Goal: Information Seeking & Learning: Check status

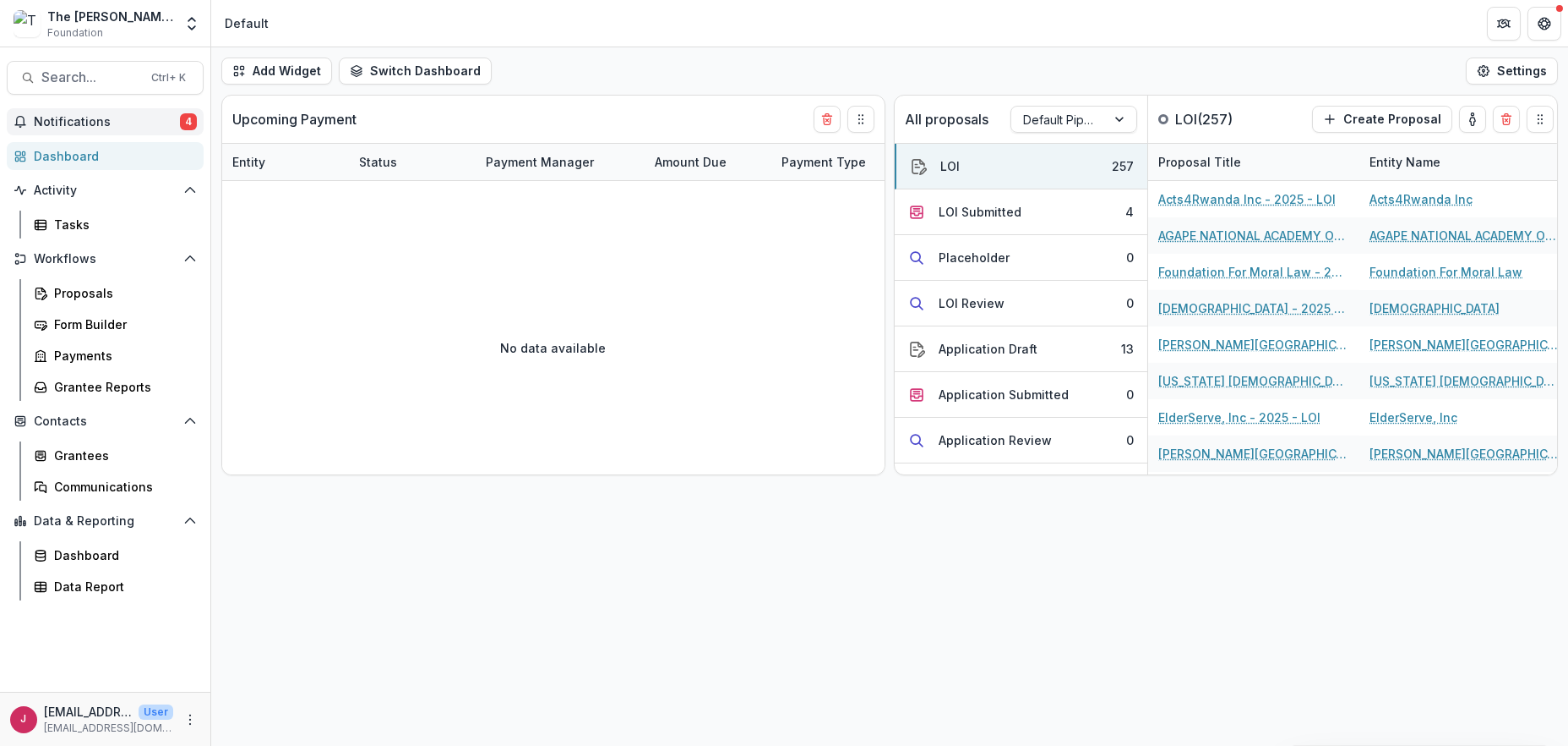
drag, startPoint x: 70, startPoint y: 120, endPoint x: 78, endPoint y: 131, distance: 13.6
click at [70, 120] on span "Notifications" at bounding box center [106, 122] width 146 height 15
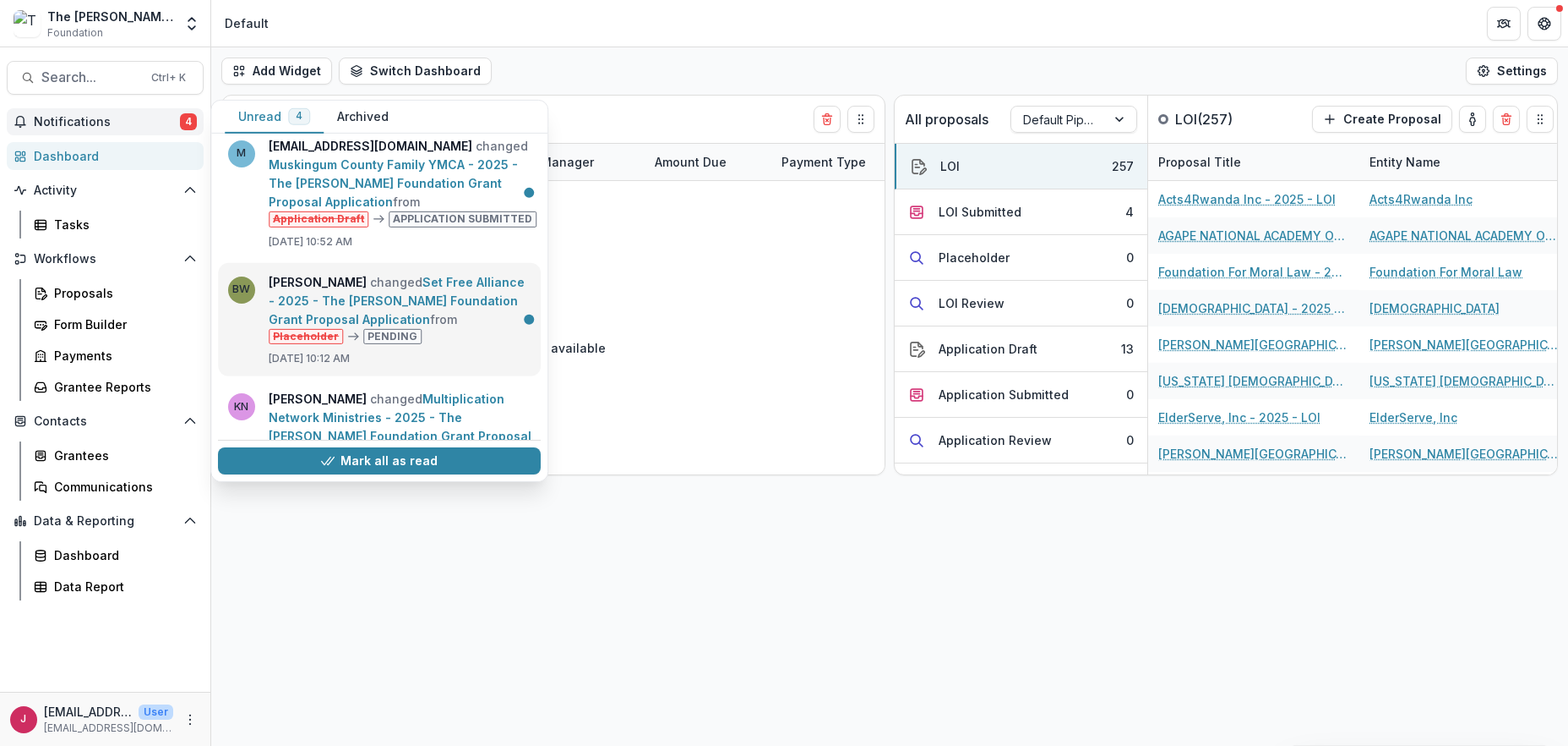
scroll to position [169, 0]
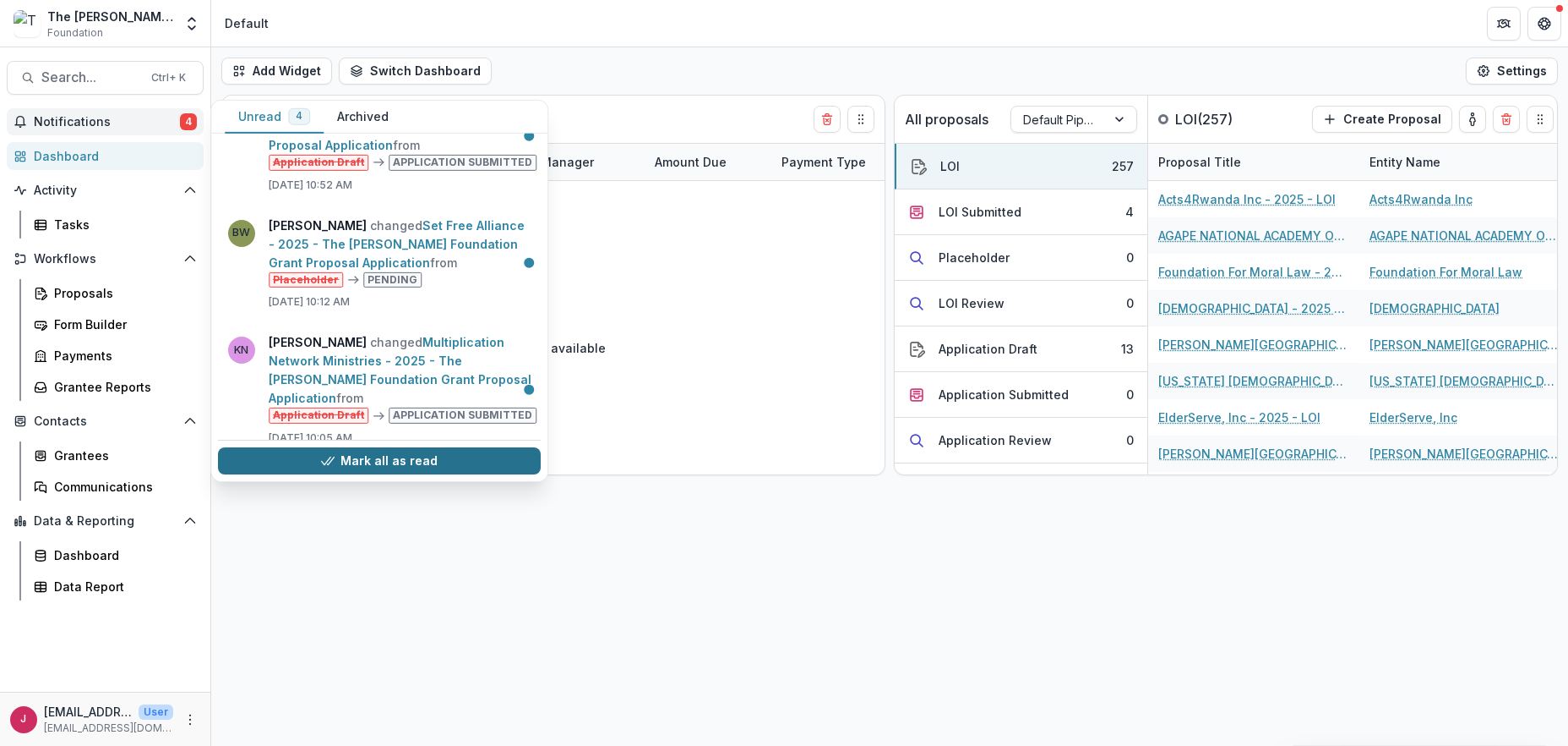
click at [458, 460] on button "Mark all as read" at bounding box center [379, 461] width 323 height 27
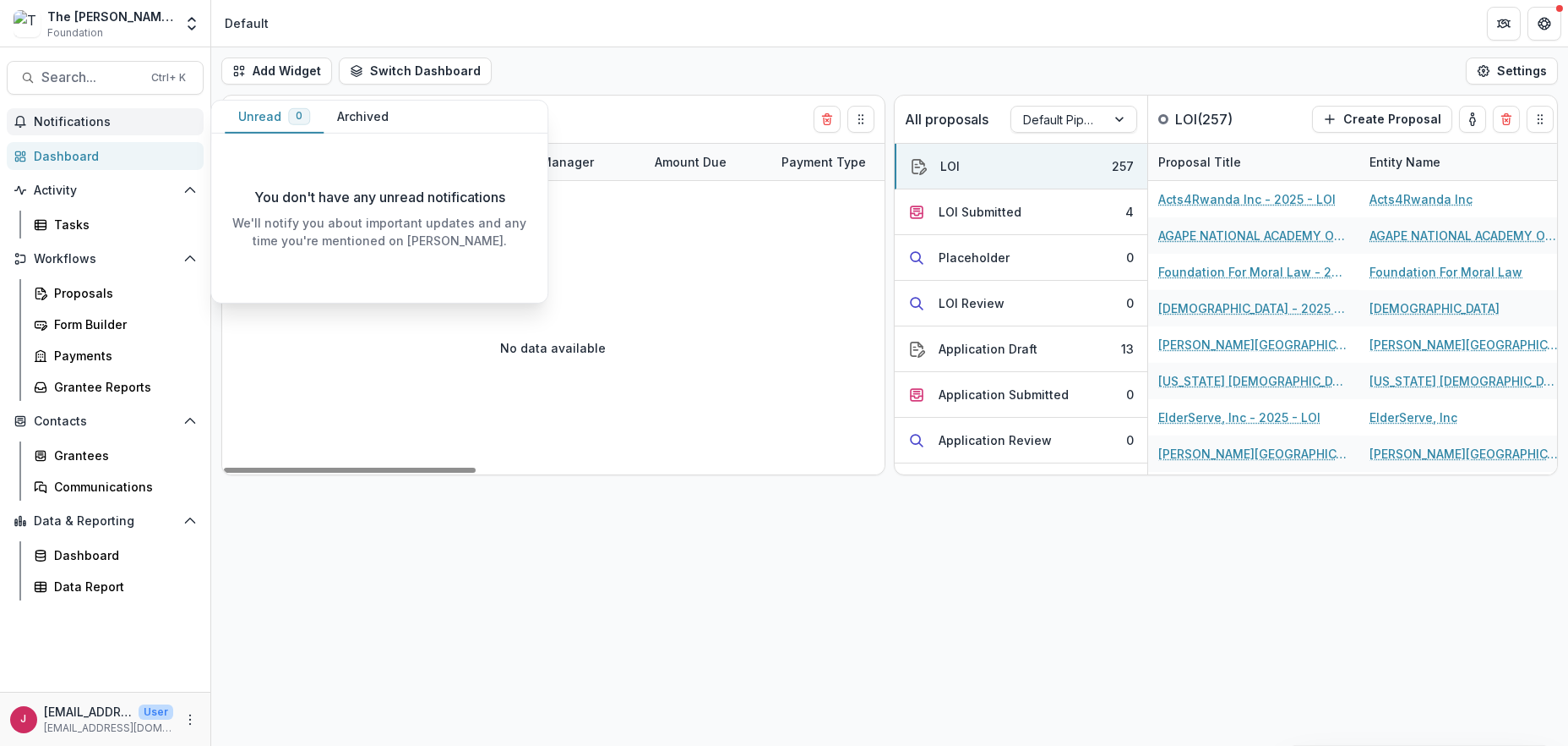
scroll to position [0, 0]
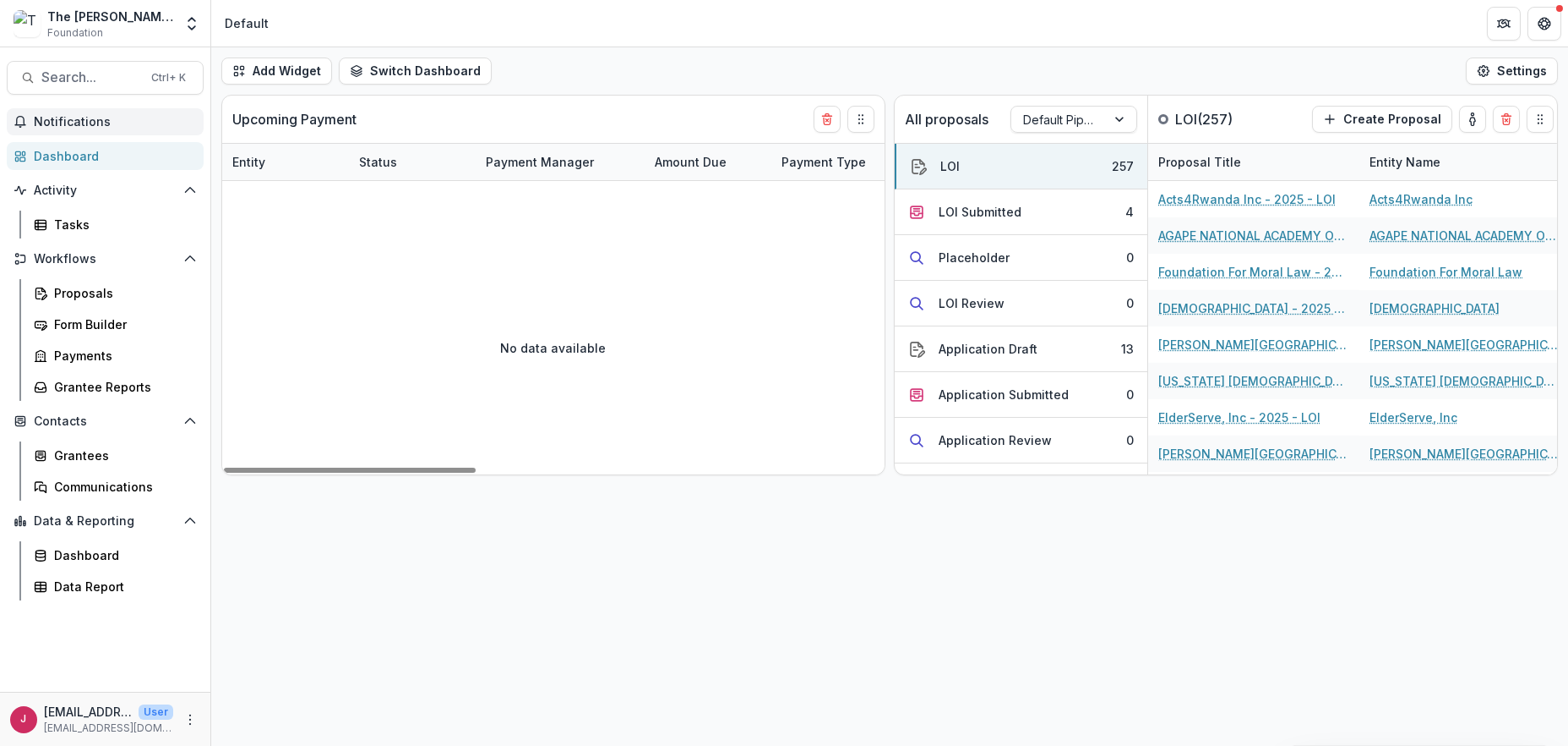
click at [886, 644] on div "Add Widget Switch Dashboard Default New Dashboard Settings Upcoming Payment Ent…" at bounding box center [889, 396] width 1357 height 698
click at [76, 554] on div "Dashboard" at bounding box center [122, 555] width 136 height 18
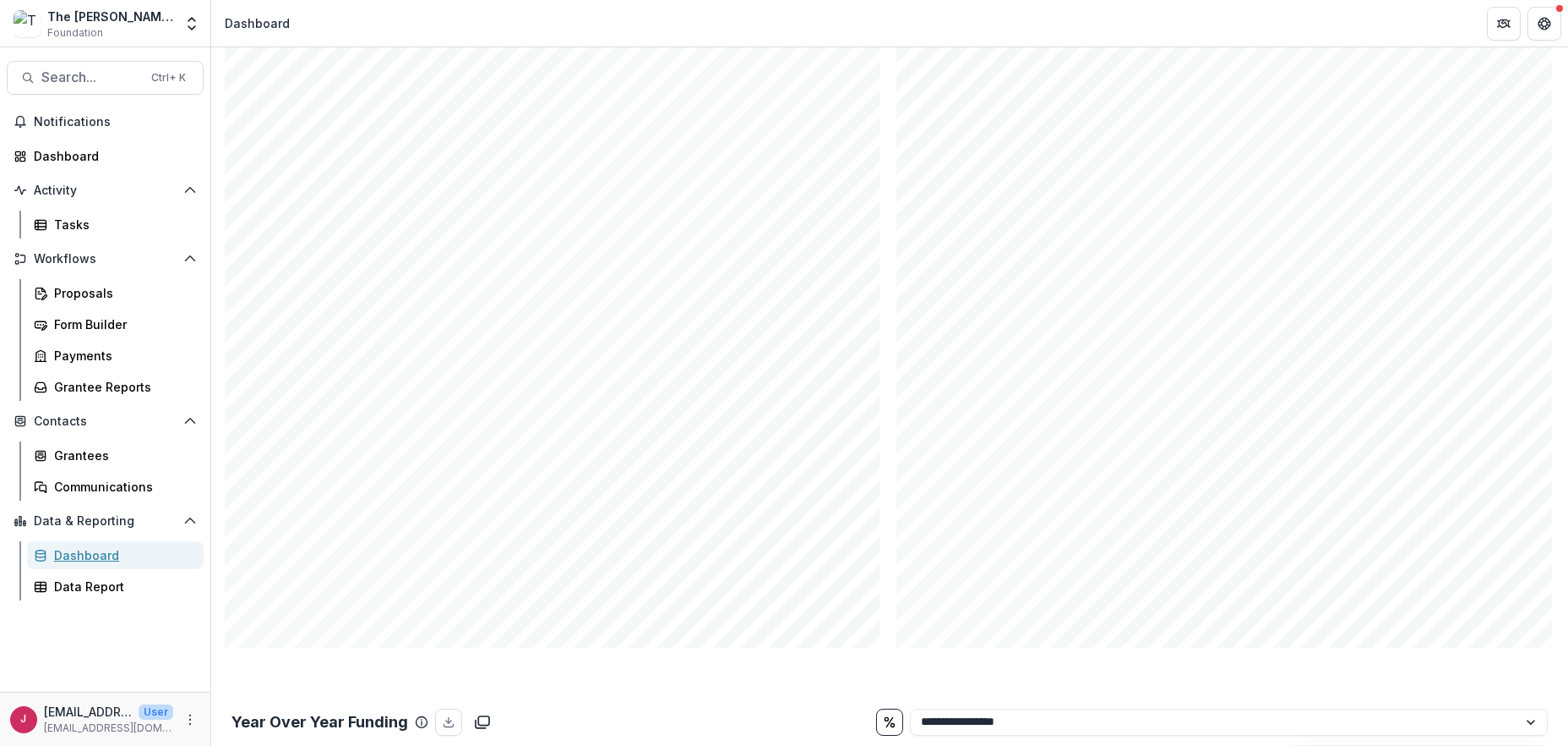
scroll to position [563, 0]
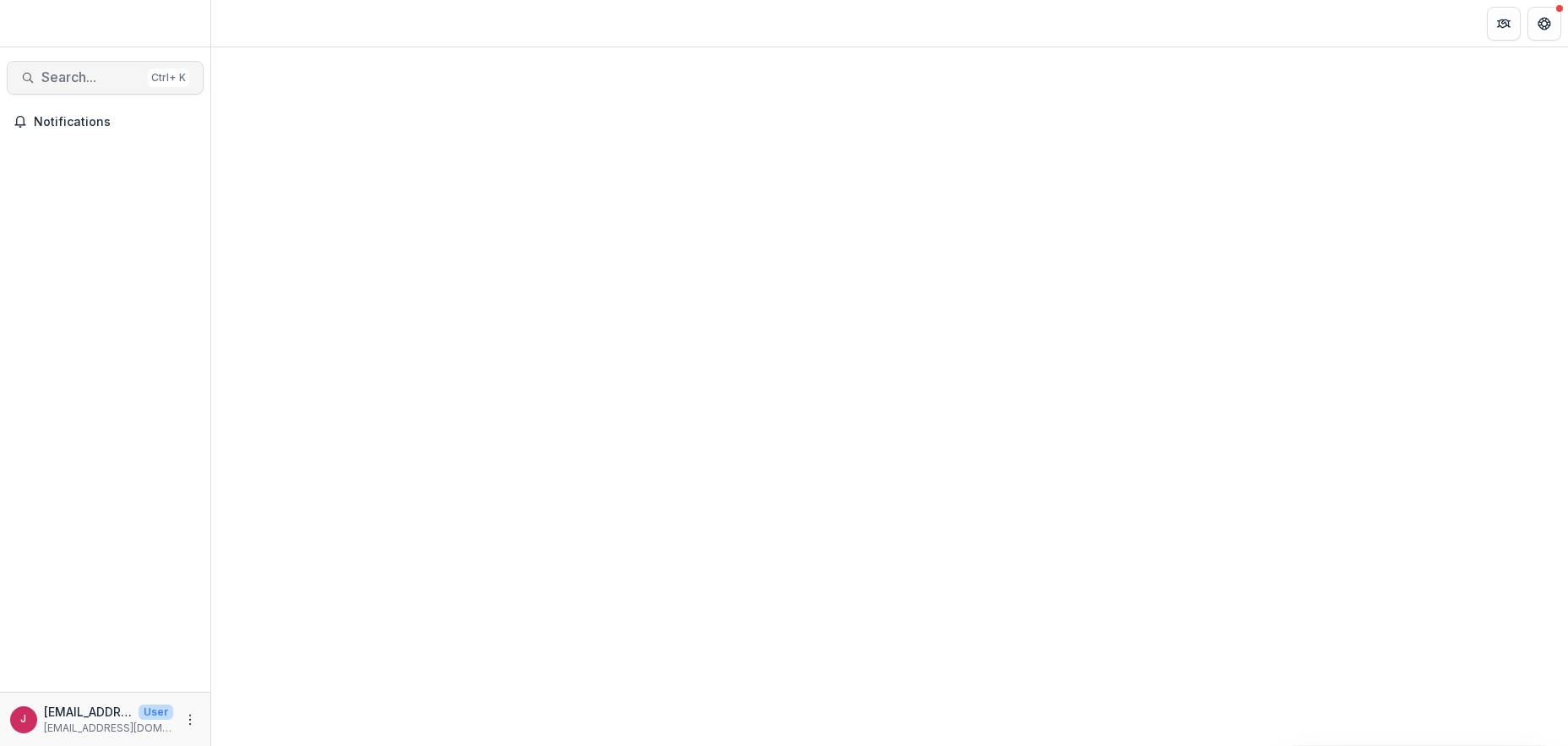
click at [58, 75] on span "Search..." at bounding box center [91, 78] width 100 height 16
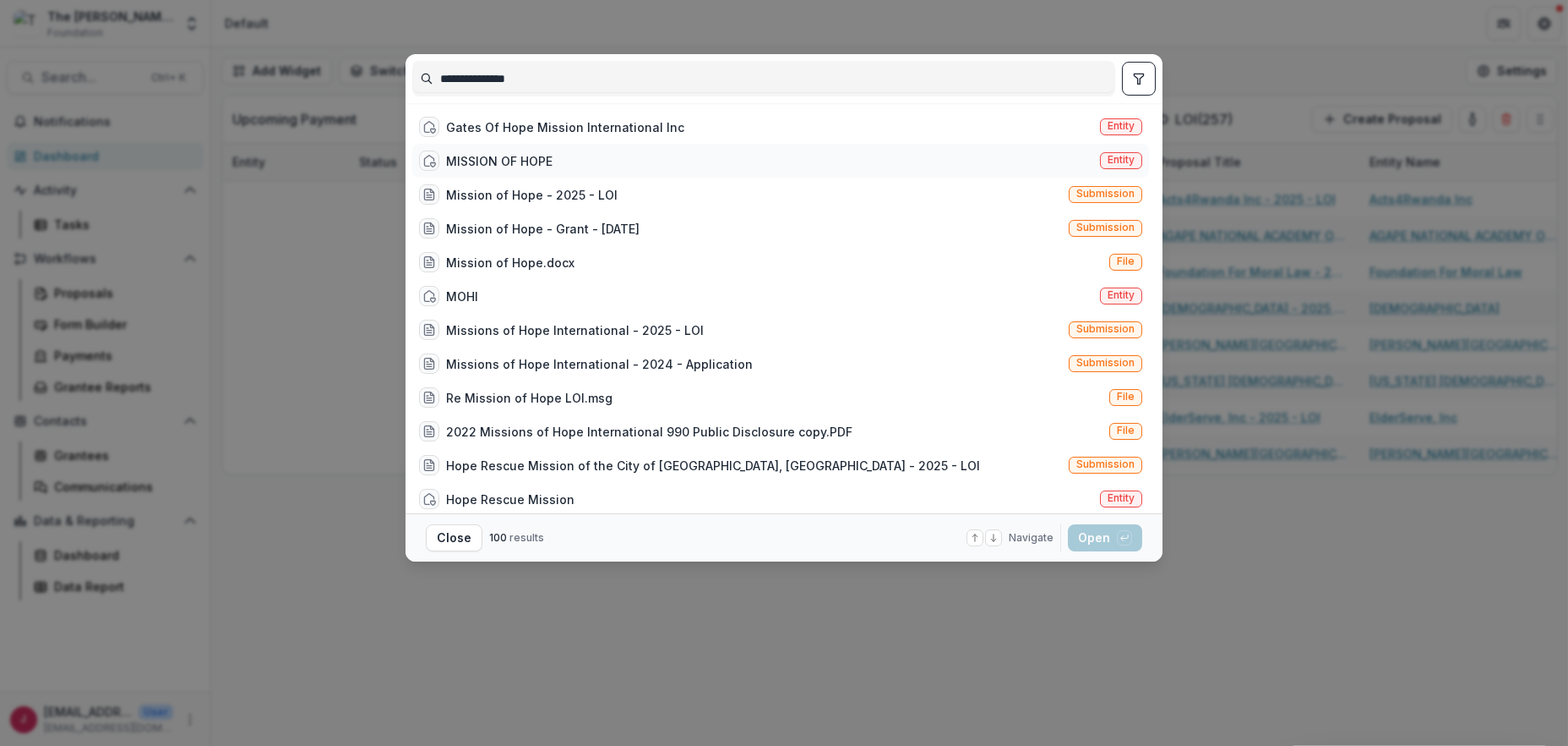
type input "**********"
click at [507, 161] on div "MISSION OF HOPE" at bounding box center [499, 161] width 107 height 18
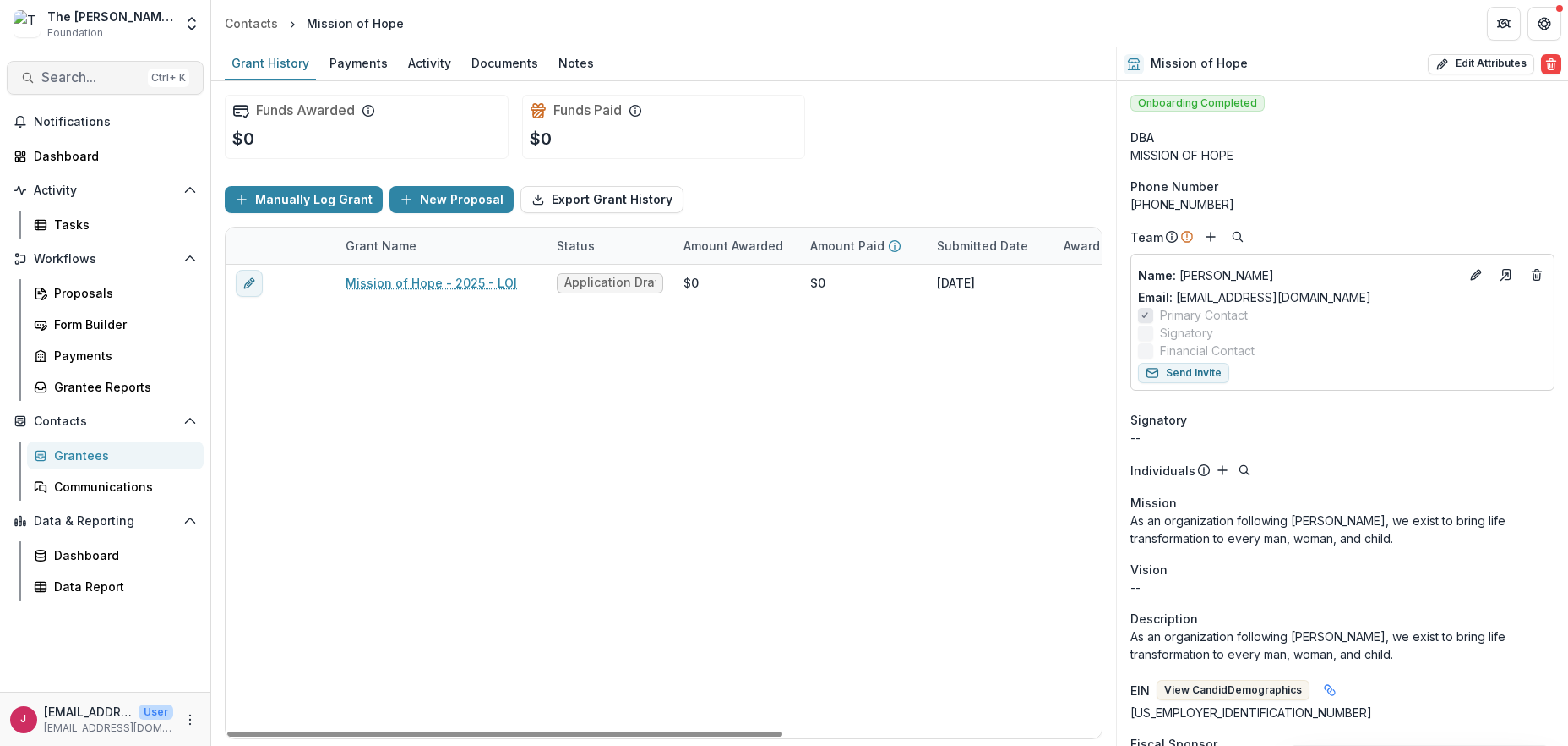
click at [52, 73] on span "Search..." at bounding box center [91, 78] width 100 height 16
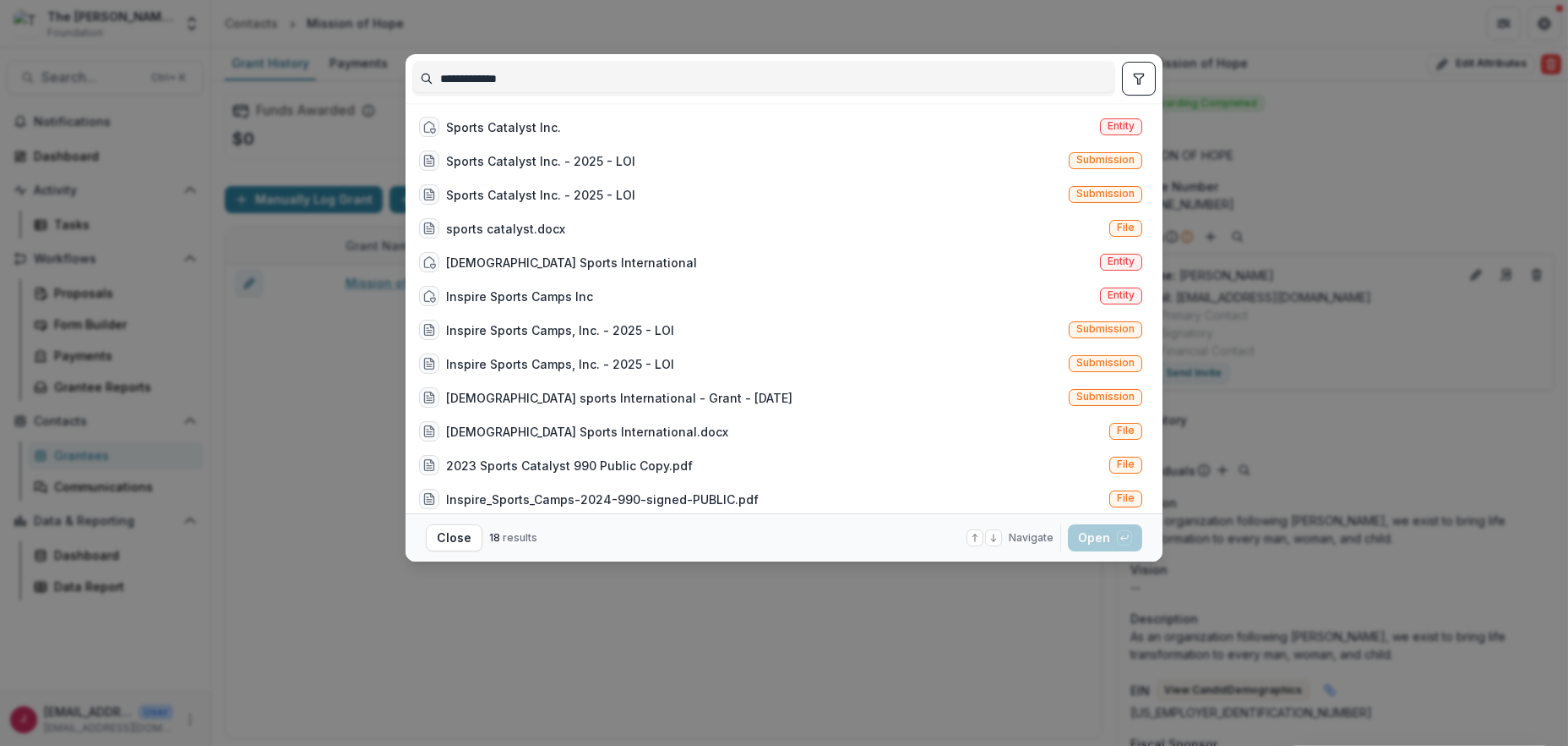
click at [533, 76] on input "**********" at bounding box center [763, 79] width 702 height 27
type input "**********"
click at [492, 126] on div "Sports Catalyst Inc." at bounding box center [503, 128] width 115 height 18
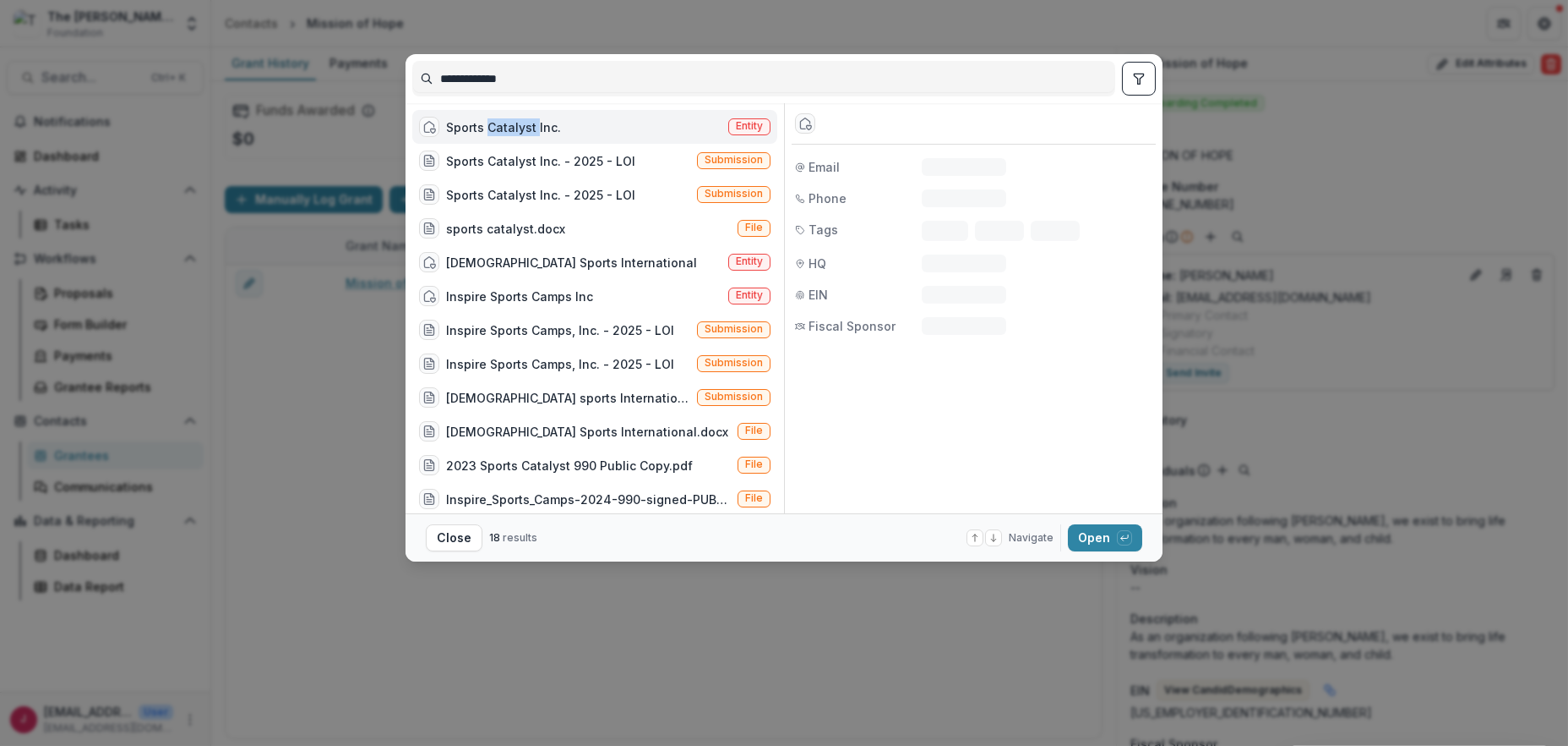
click at [492, 126] on div "Sports Catalyst Inc." at bounding box center [503, 128] width 115 height 18
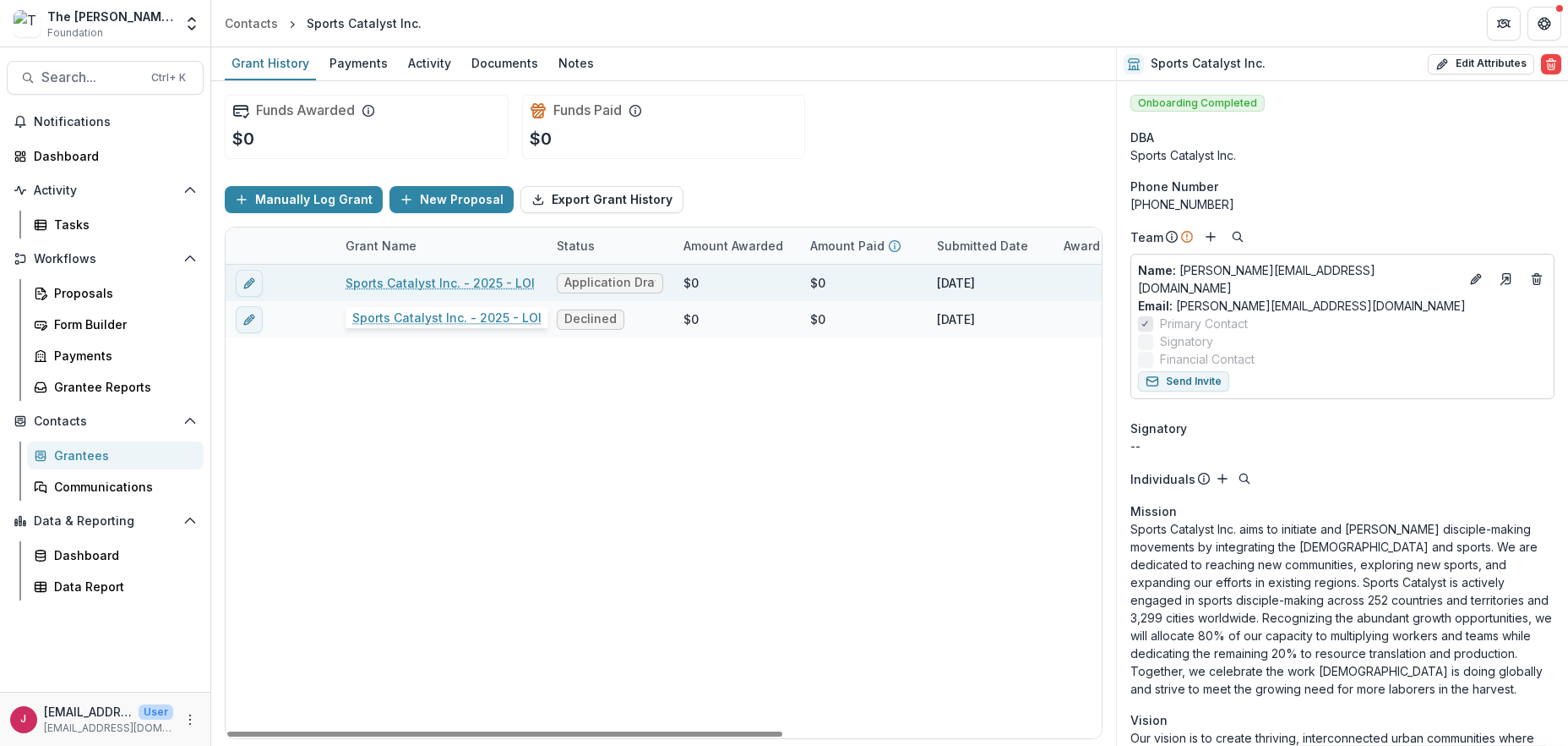
click at [472, 283] on link "Sports Catalyst Inc. - 2025 - LOI" at bounding box center [440, 283] width 189 height 18
click at [419, 278] on link "Sports Catalyst Inc. - 2025 - LOI" at bounding box center [440, 283] width 189 height 18
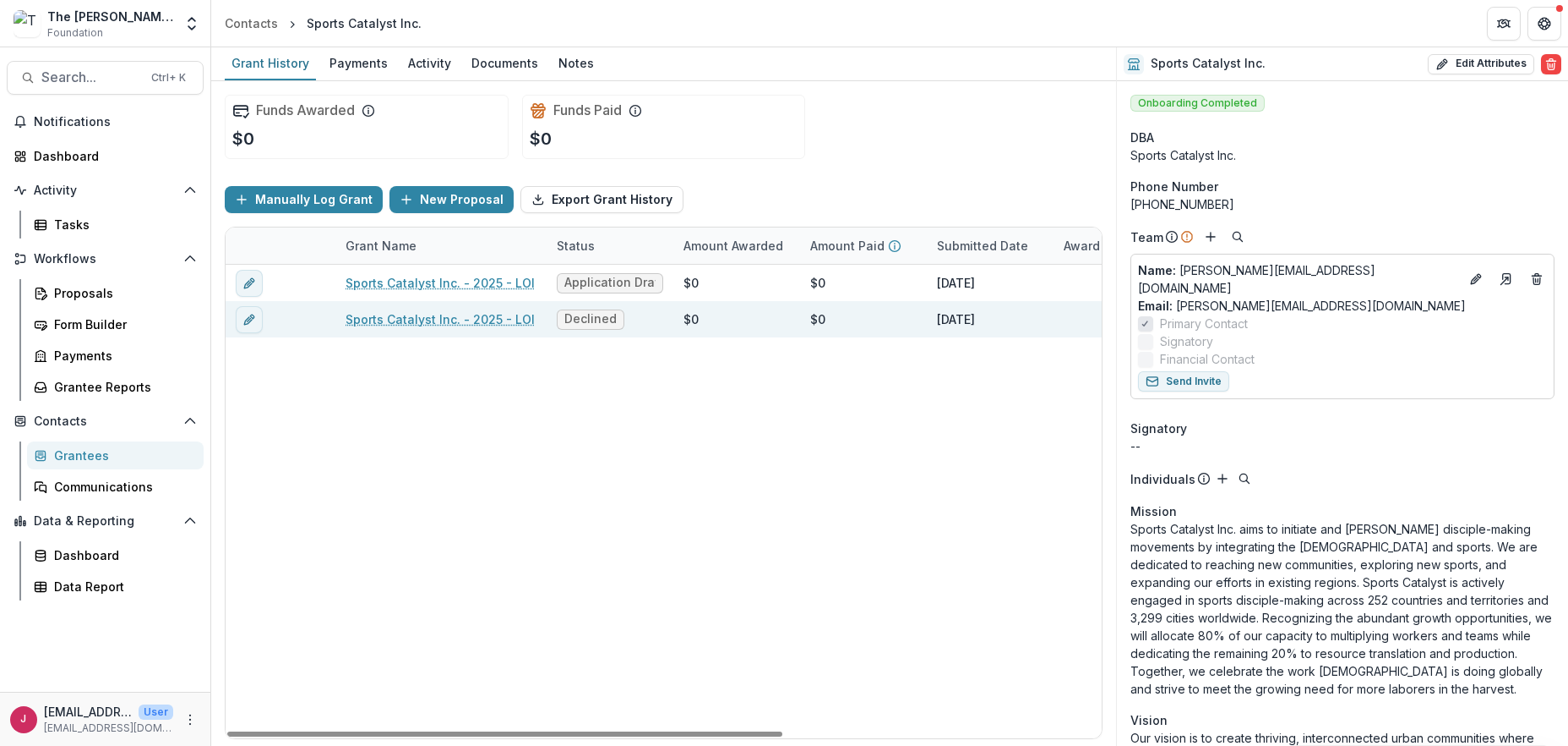
click at [493, 319] on link "Sports Catalyst Inc. - 2025 - LOI" at bounding box center [440, 319] width 189 height 18
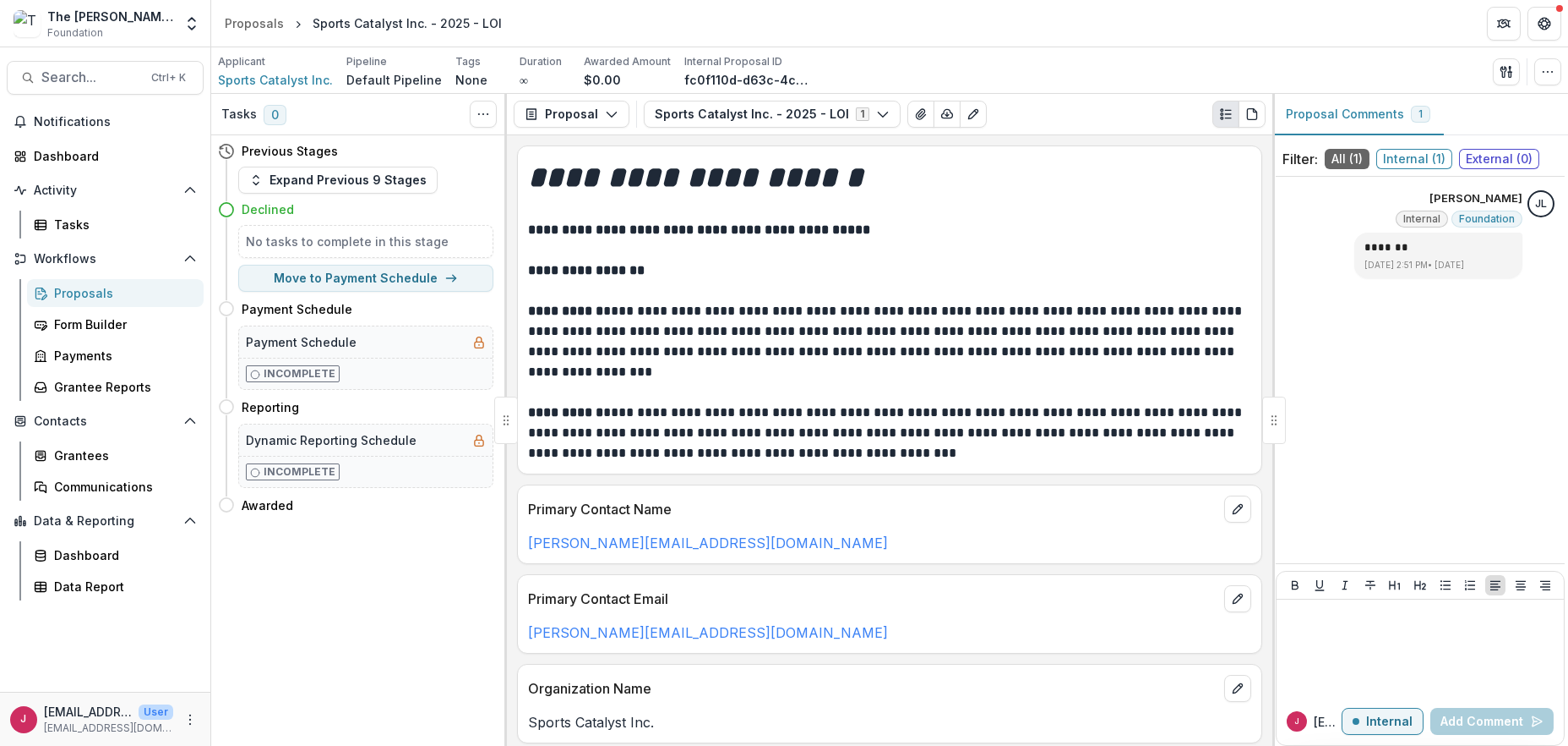
click at [1418, 156] on span "Internal ( 1 )" at bounding box center [1415, 159] width 77 height 21
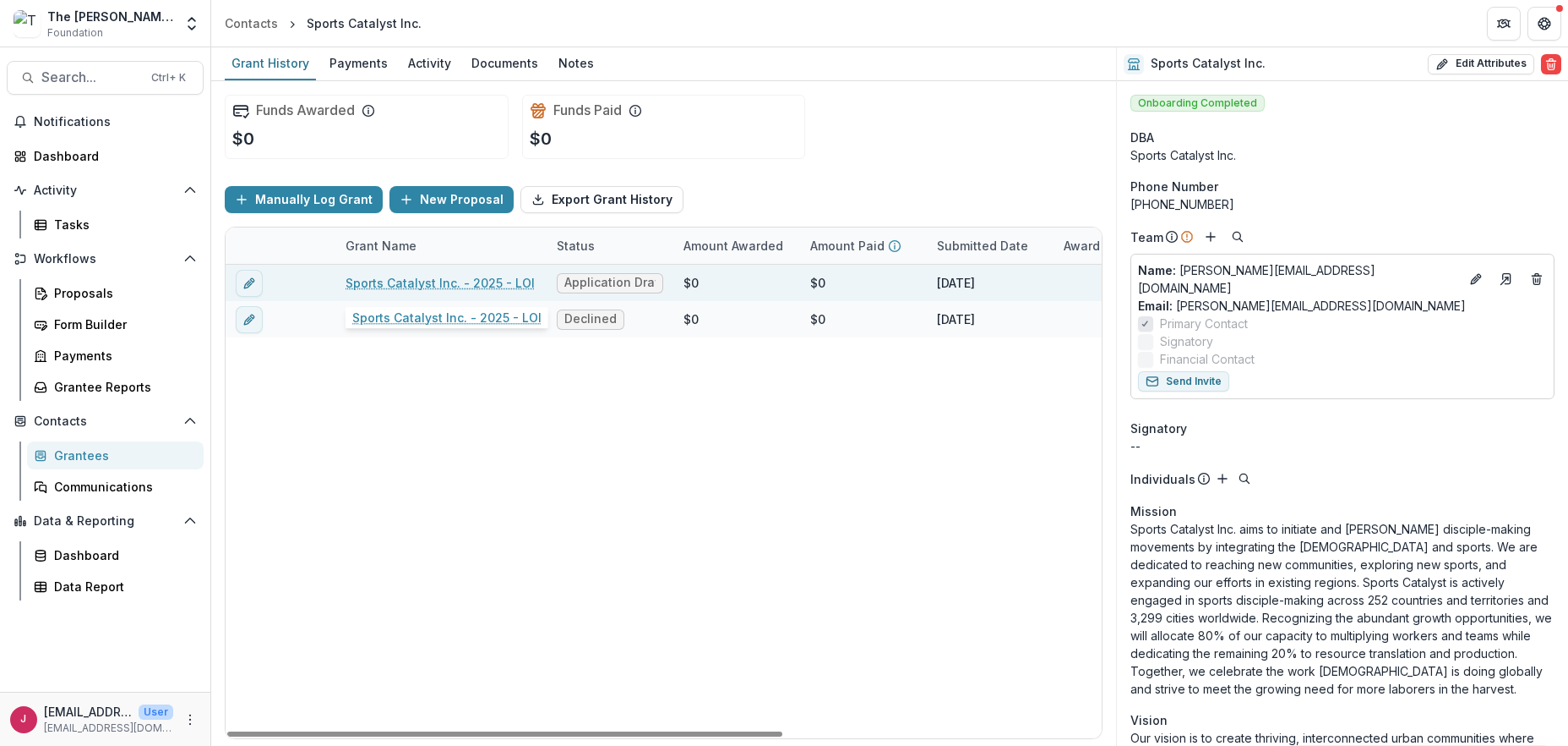
click at [430, 282] on link "Sports Catalyst Inc. - 2025 - LOI" at bounding box center [440, 283] width 189 height 18
select select "**********"
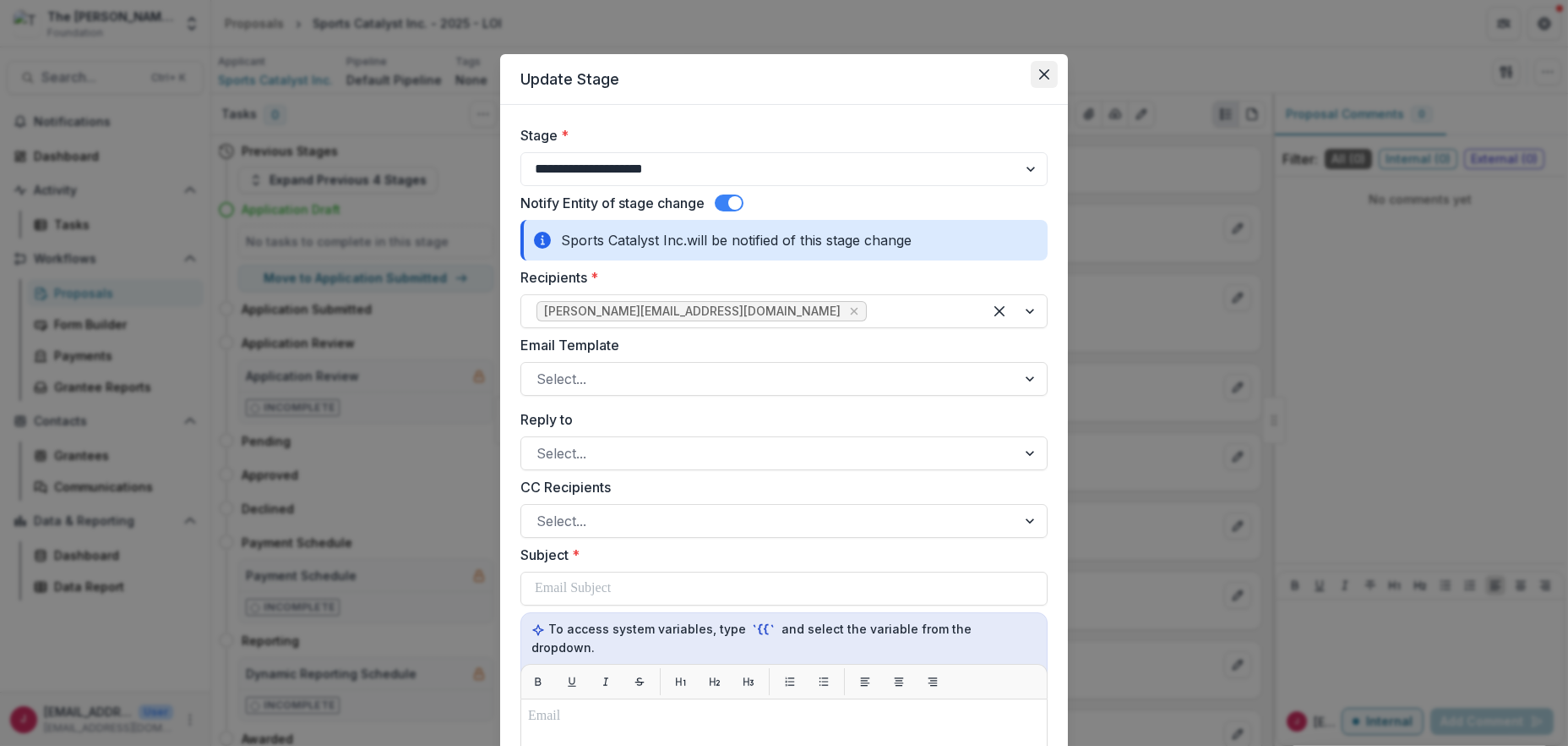
click at [1039, 70] on icon "Close" at bounding box center [1044, 75] width 10 height 10
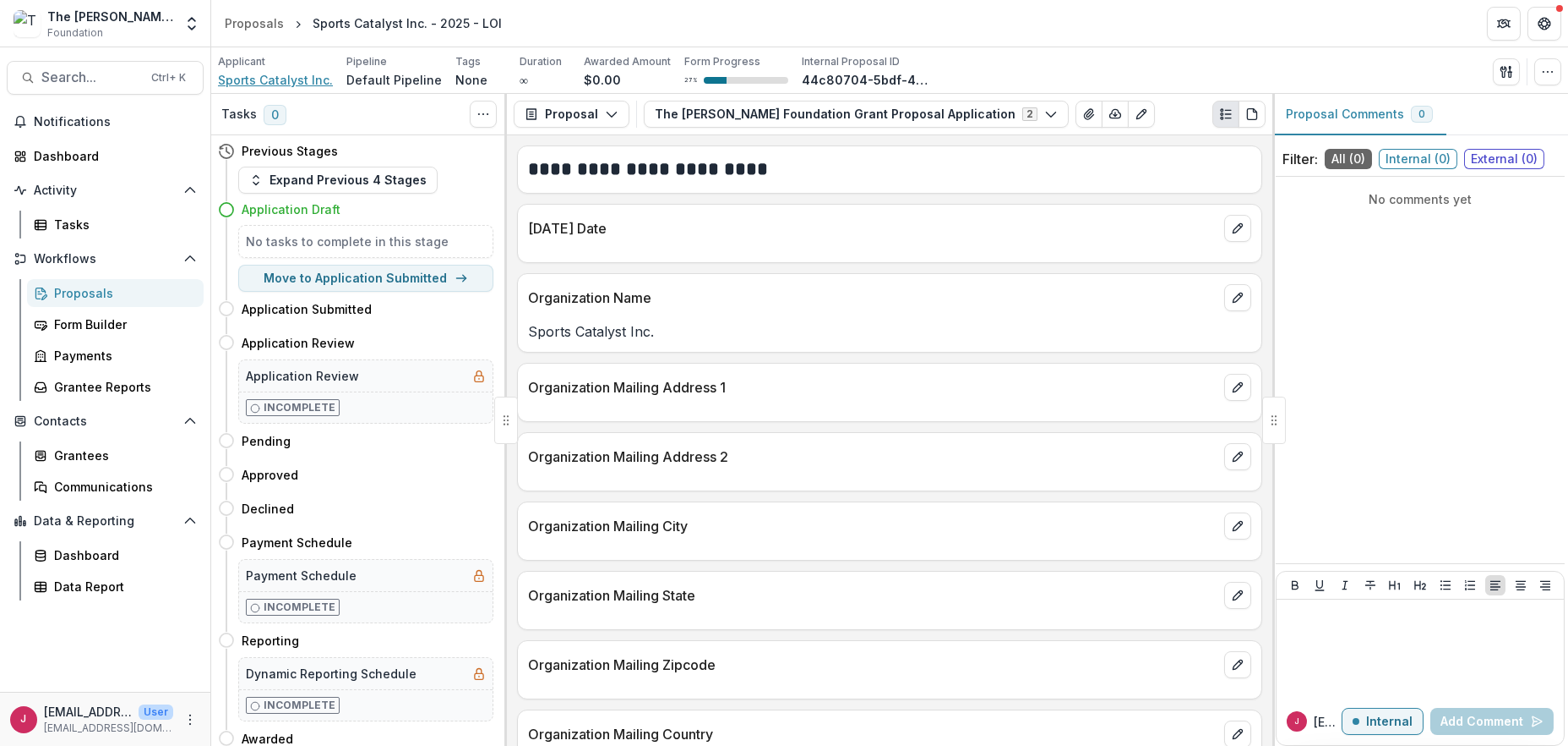
drag, startPoint x: 236, startPoint y: 76, endPoint x: 262, endPoint y: 76, distance: 26.0
click at [238, 76] on span "Sports Catalyst Inc." at bounding box center [275, 80] width 115 height 18
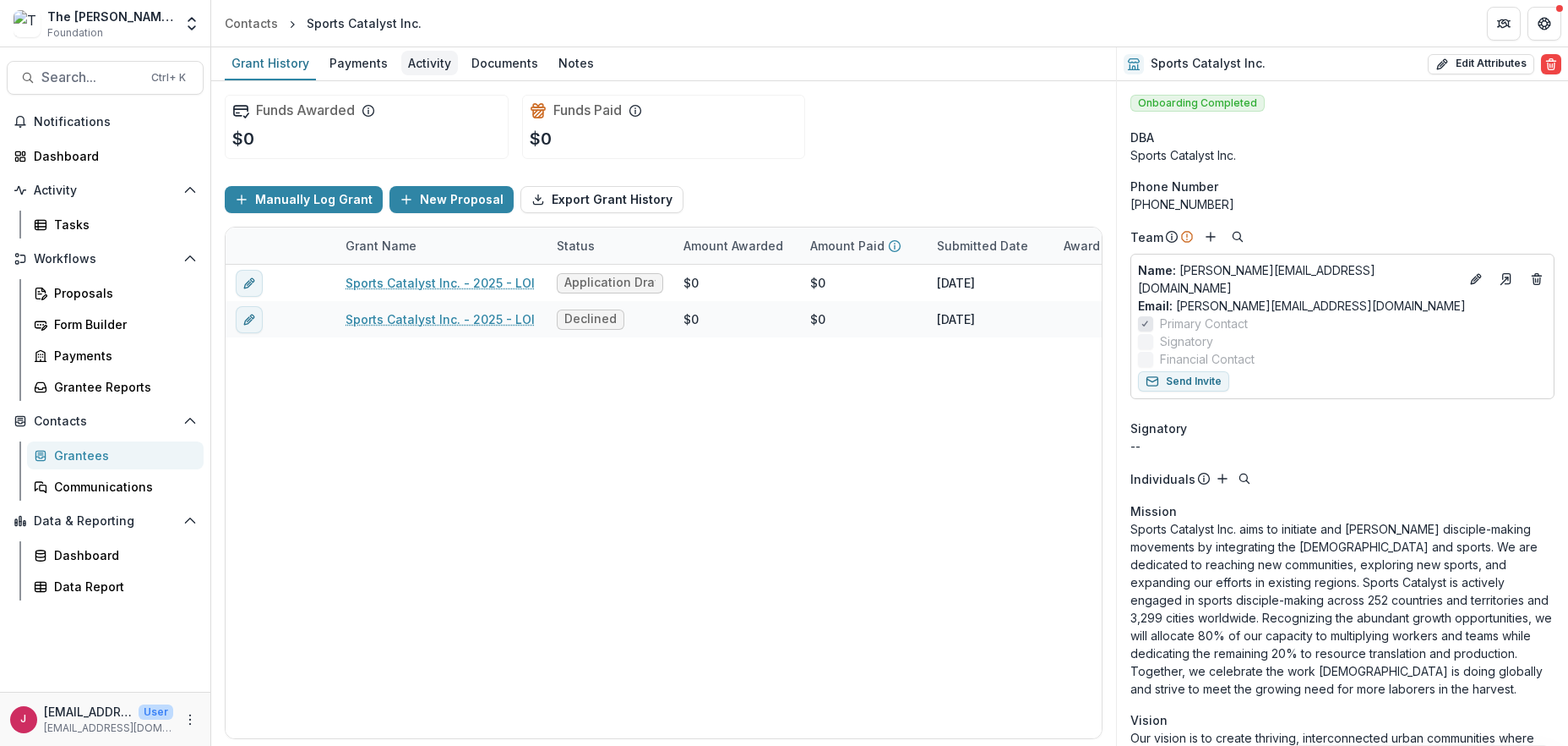
click at [434, 63] on div "Activity" at bounding box center [430, 63] width 57 height 25
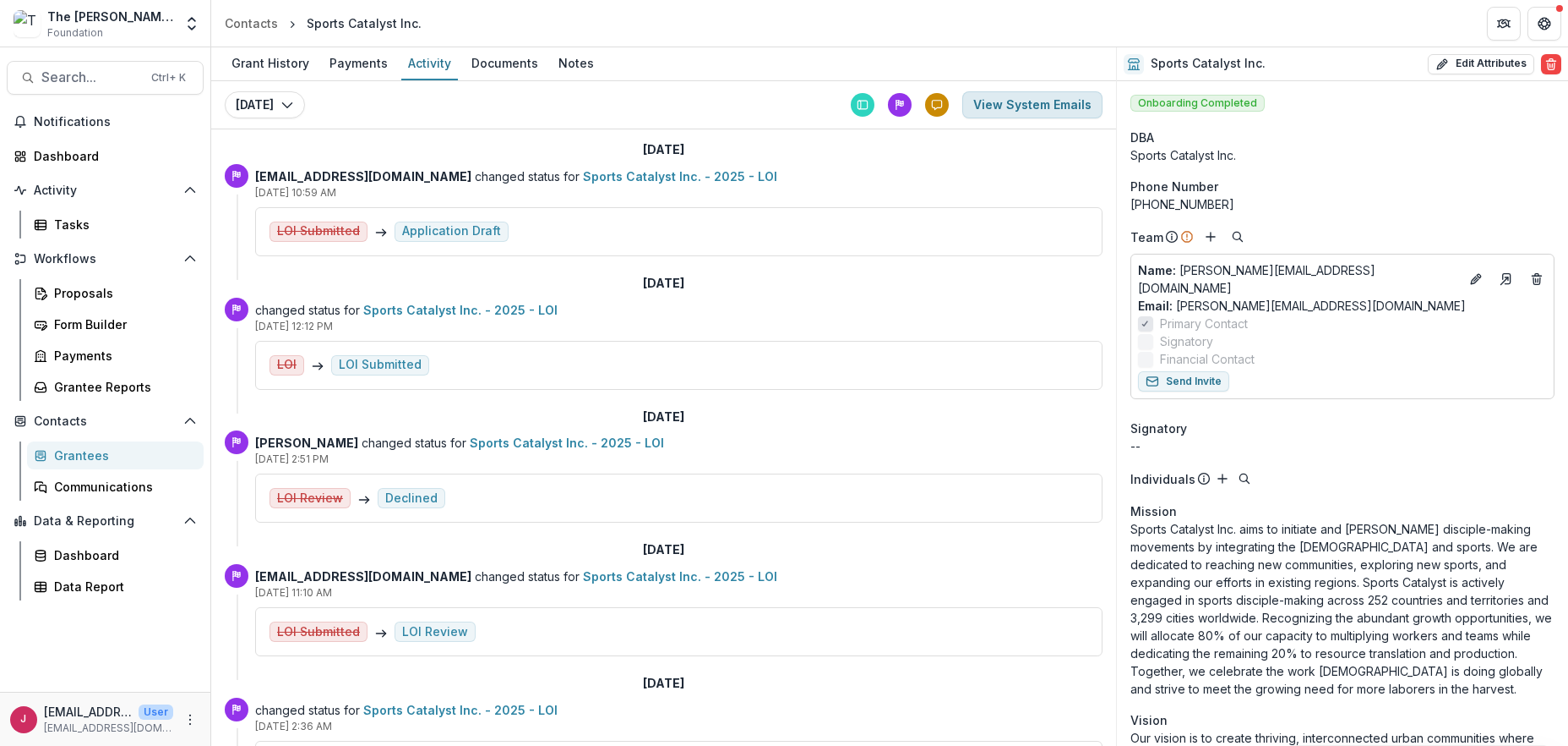
click at [1014, 101] on button "View System Emails" at bounding box center [1032, 105] width 140 height 27
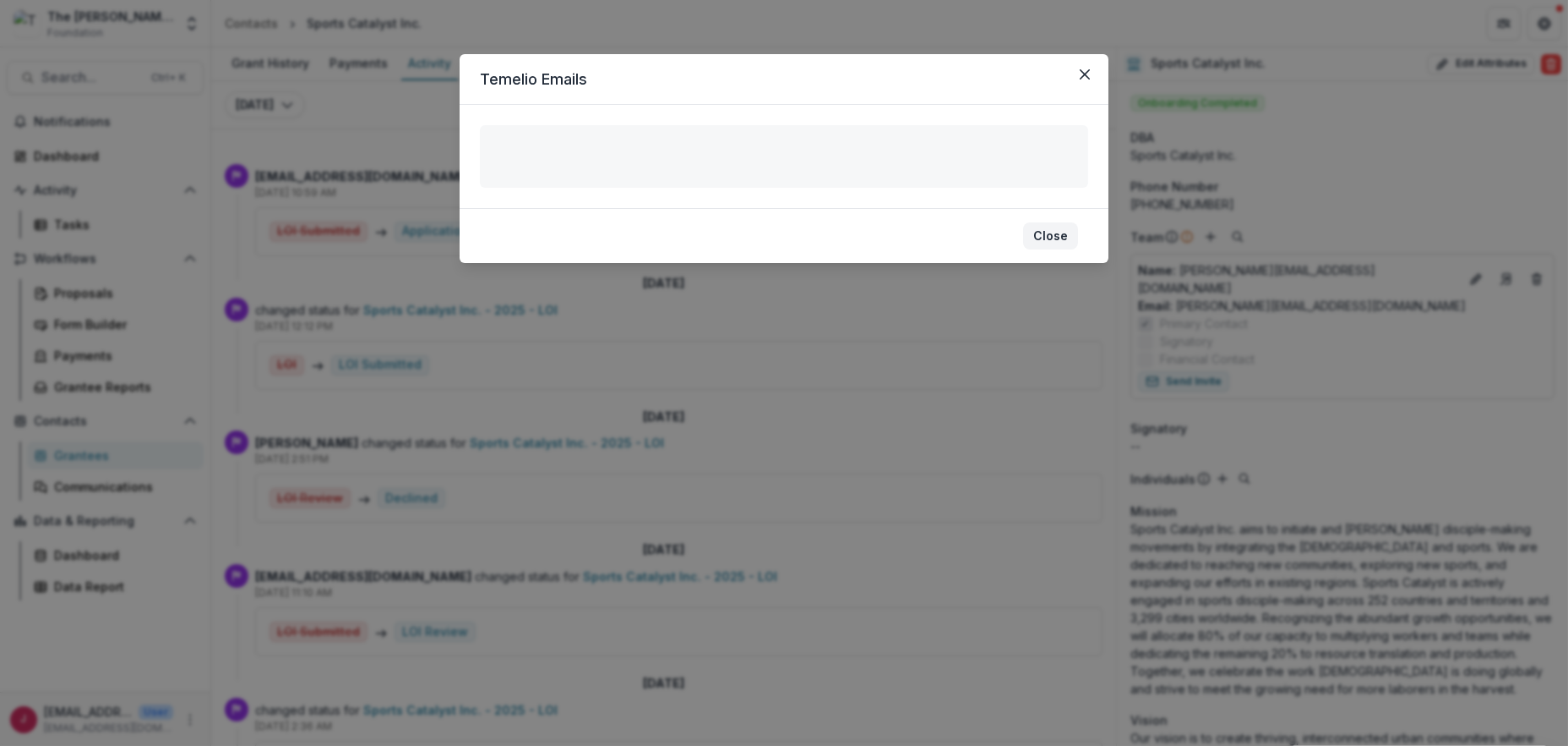
click at [1043, 235] on button "Close" at bounding box center [1051, 236] width 55 height 27
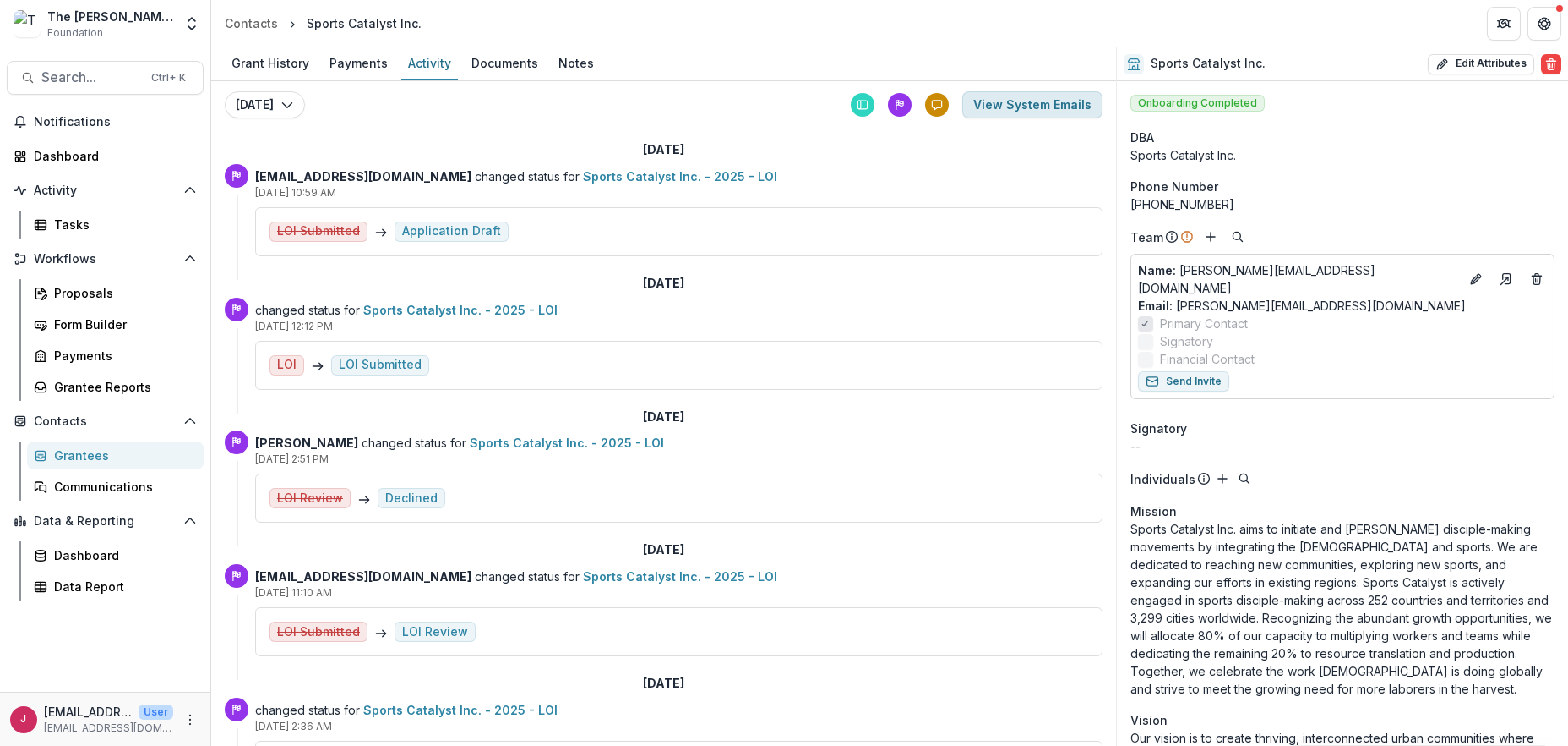
click at [1014, 108] on button "View System Emails" at bounding box center [1032, 105] width 140 height 27
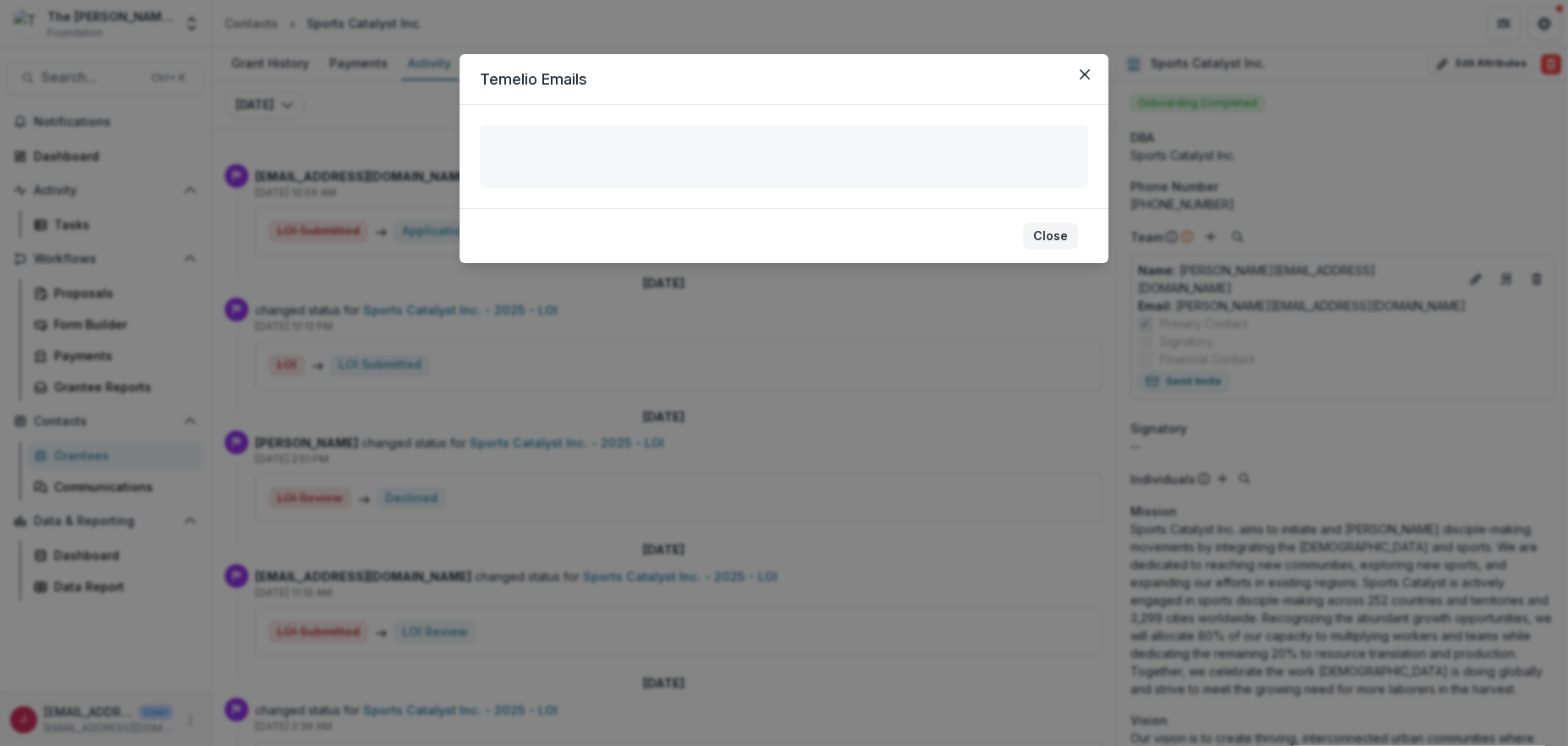
click at [1050, 239] on button "Close" at bounding box center [1051, 236] width 55 height 27
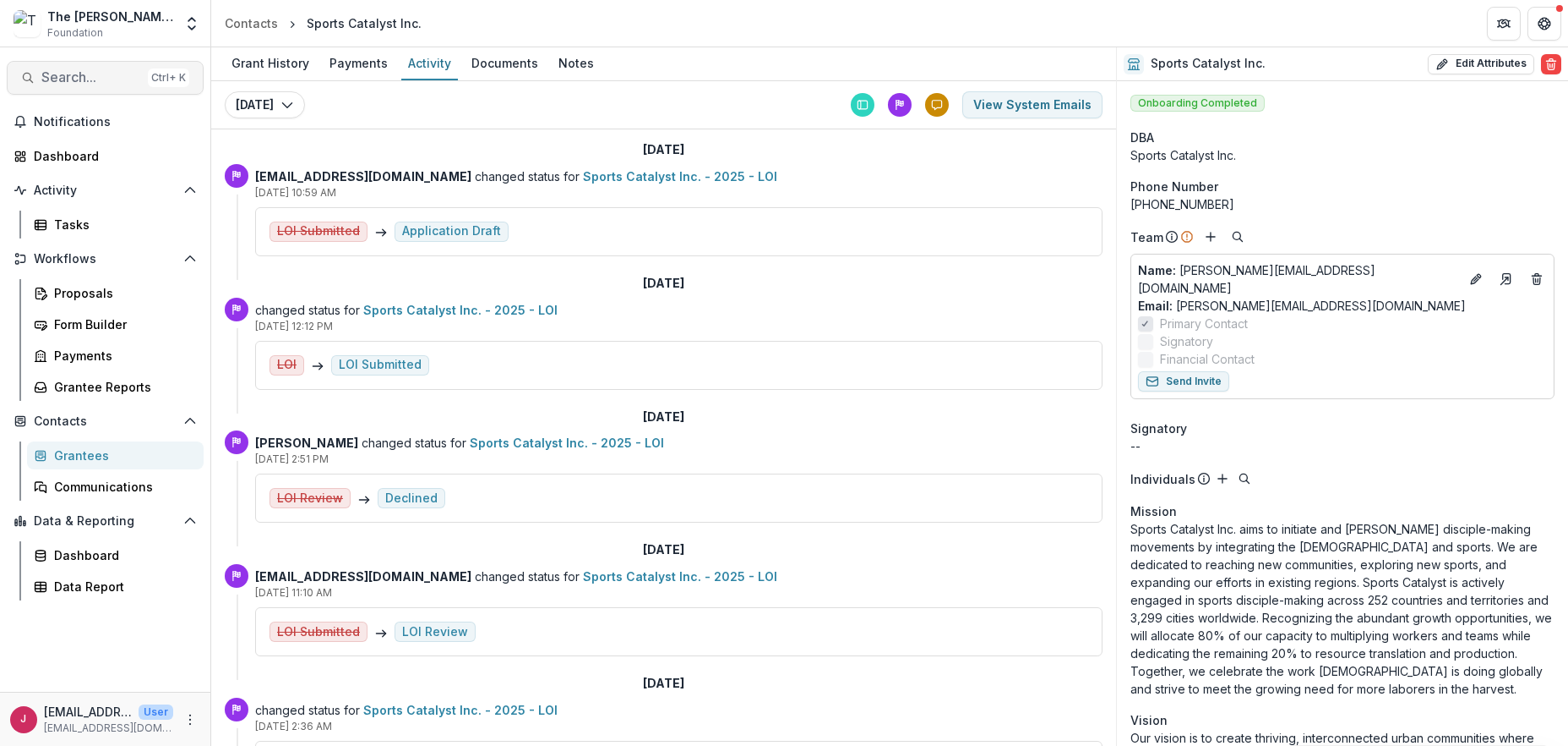
click at [92, 70] on span "Search..." at bounding box center [91, 78] width 100 height 16
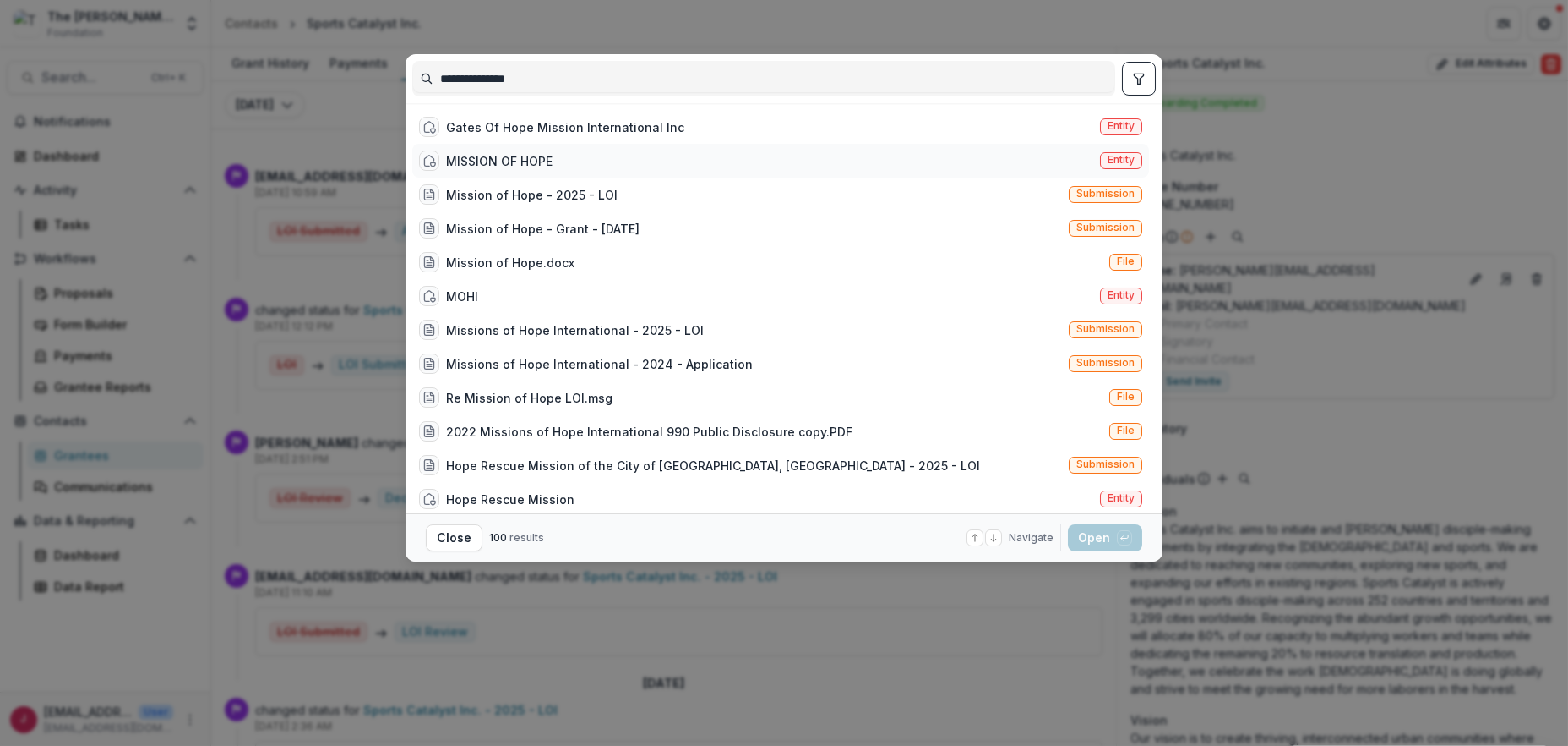
type input "**********"
click at [490, 157] on div "MISSION OF HOPE" at bounding box center [499, 161] width 107 height 18
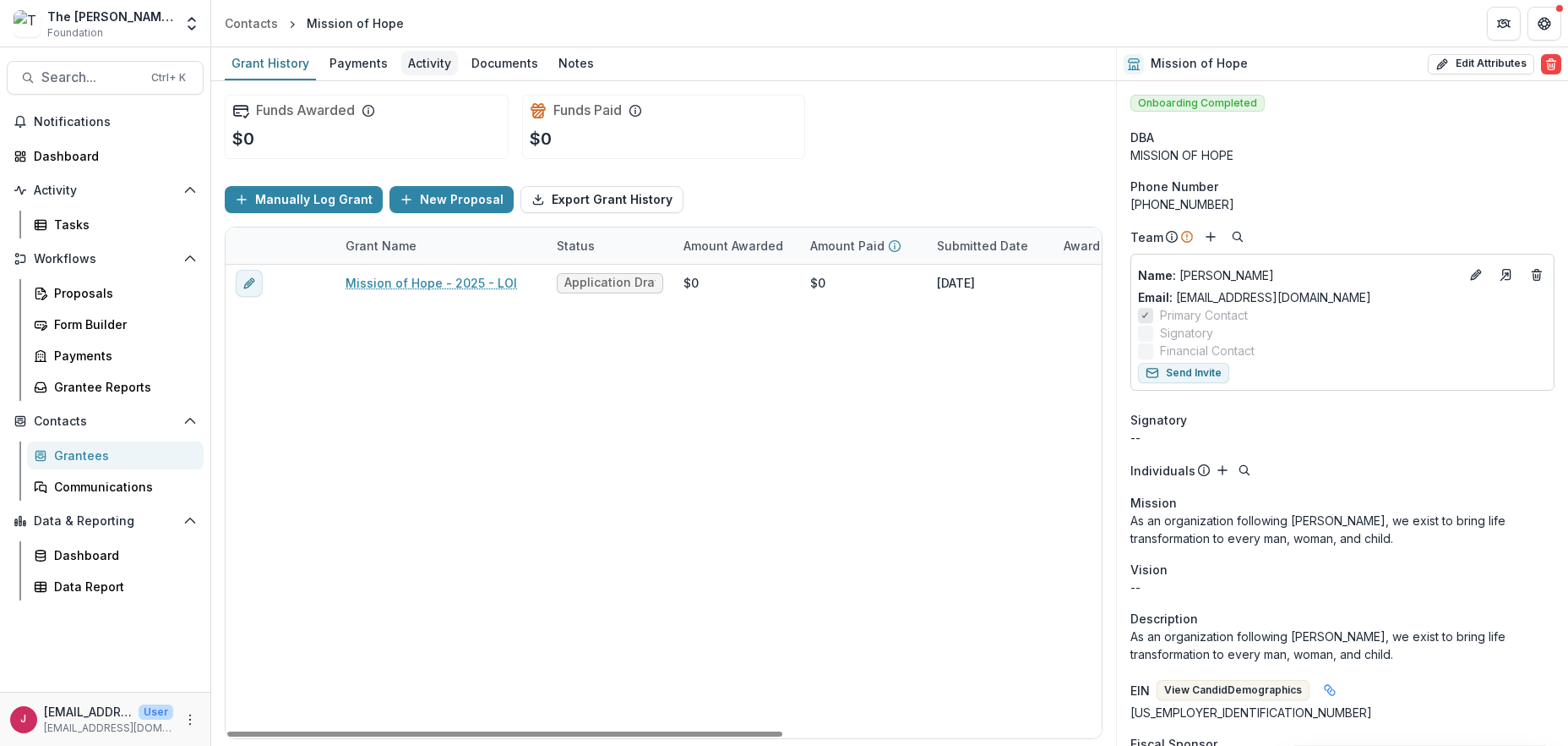
click at [416, 65] on div "Activity" at bounding box center [430, 63] width 57 height 25
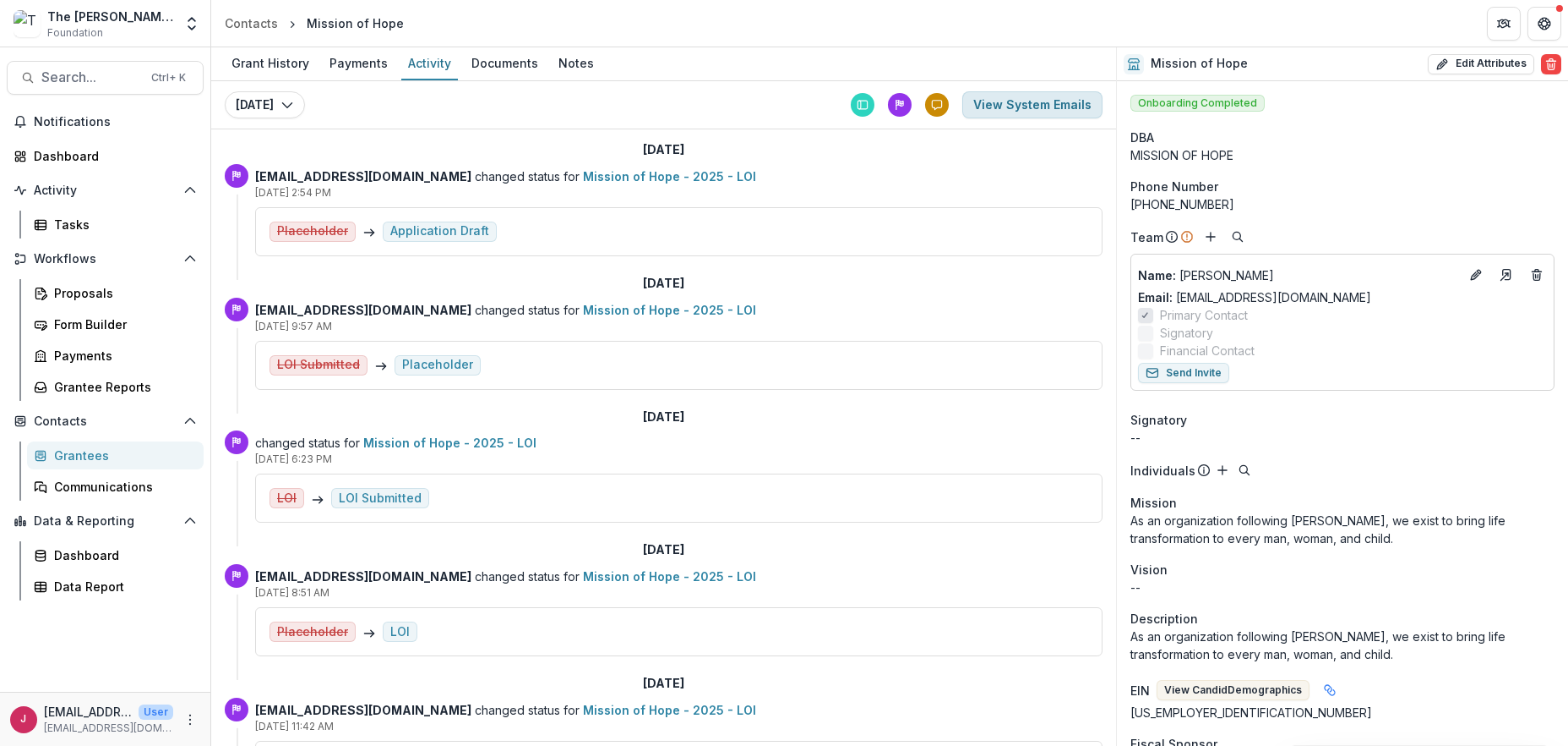
click at [1024, 101] on button "View System Emails" at bounding box center [1032, 105] width 140 height 27
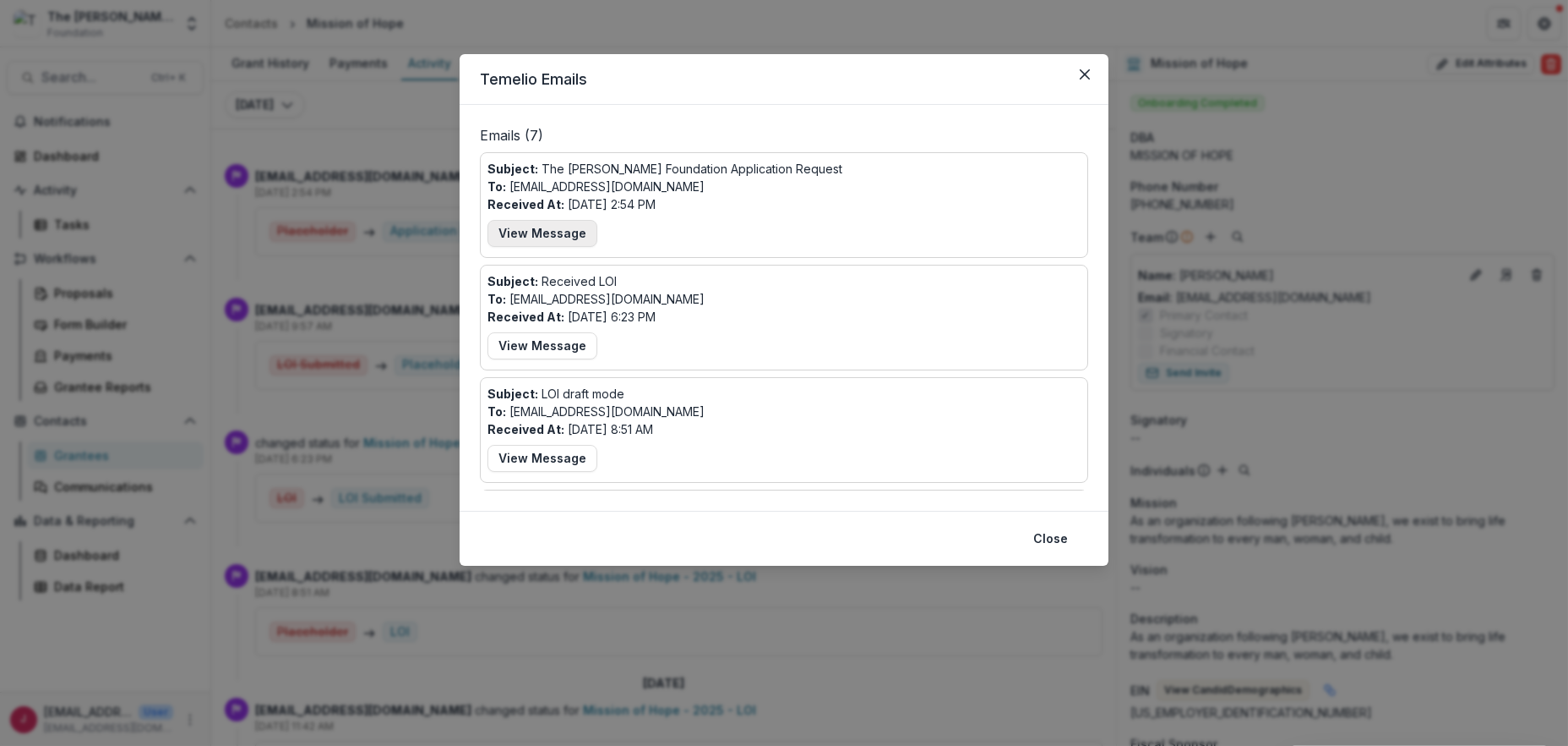
click at [566, 235] on button "View Message" at bounding box center [543, 234] width 110 height 27
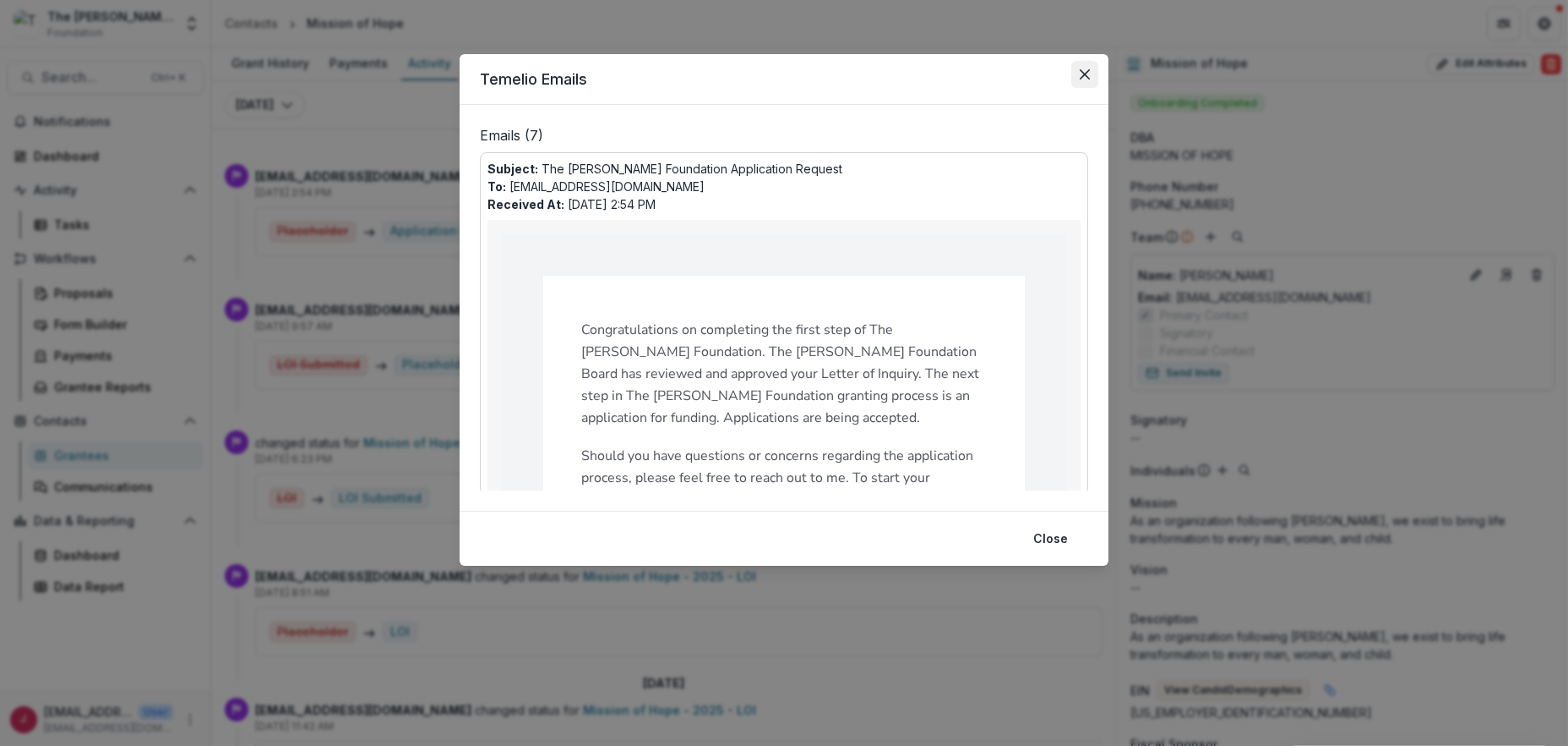
click at [1083, 66] on button "Close" at bounding box center [1085, 75] width 27 height 27
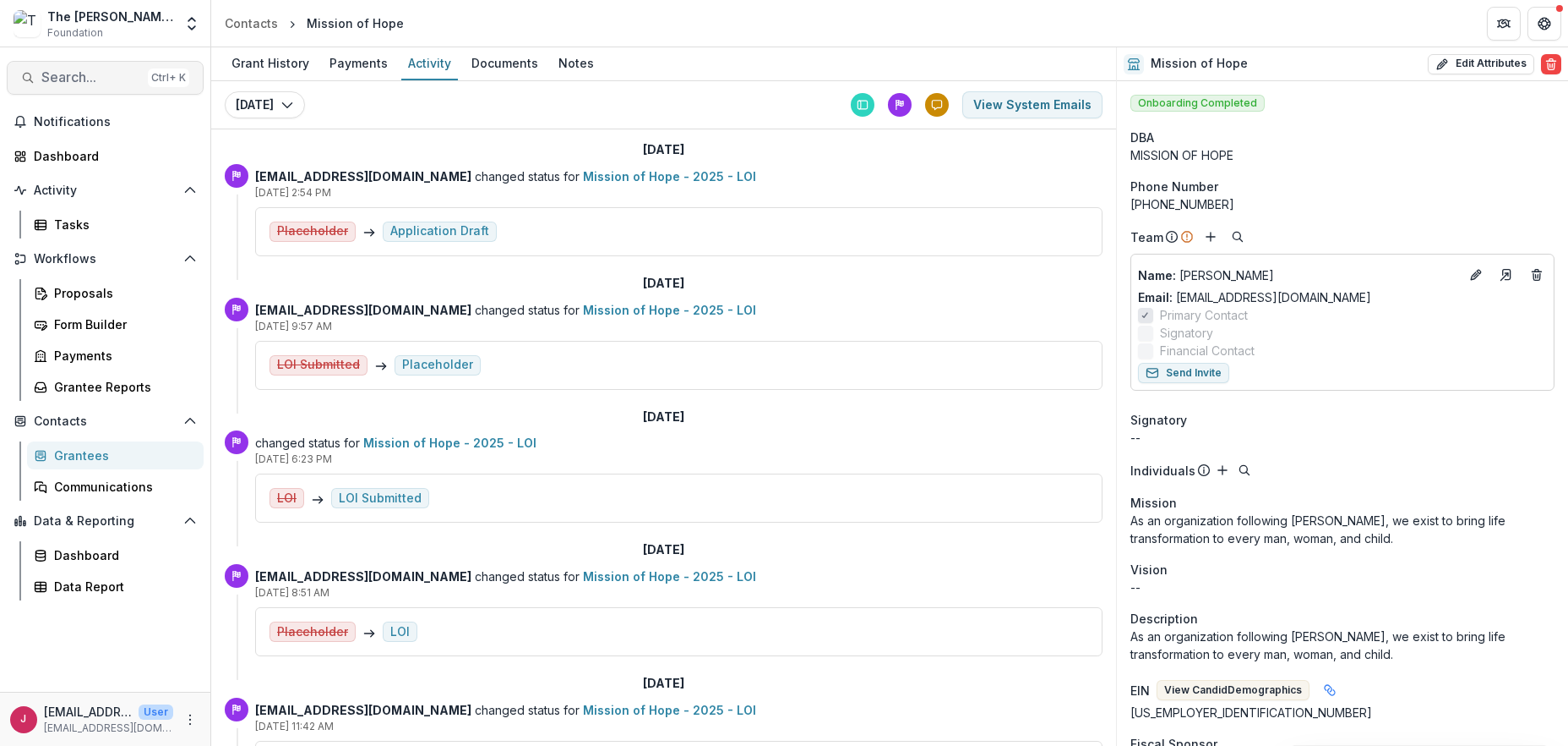
click at [89, 81] on span "Search..." at bounding box center [91, 78] width 100 height 16
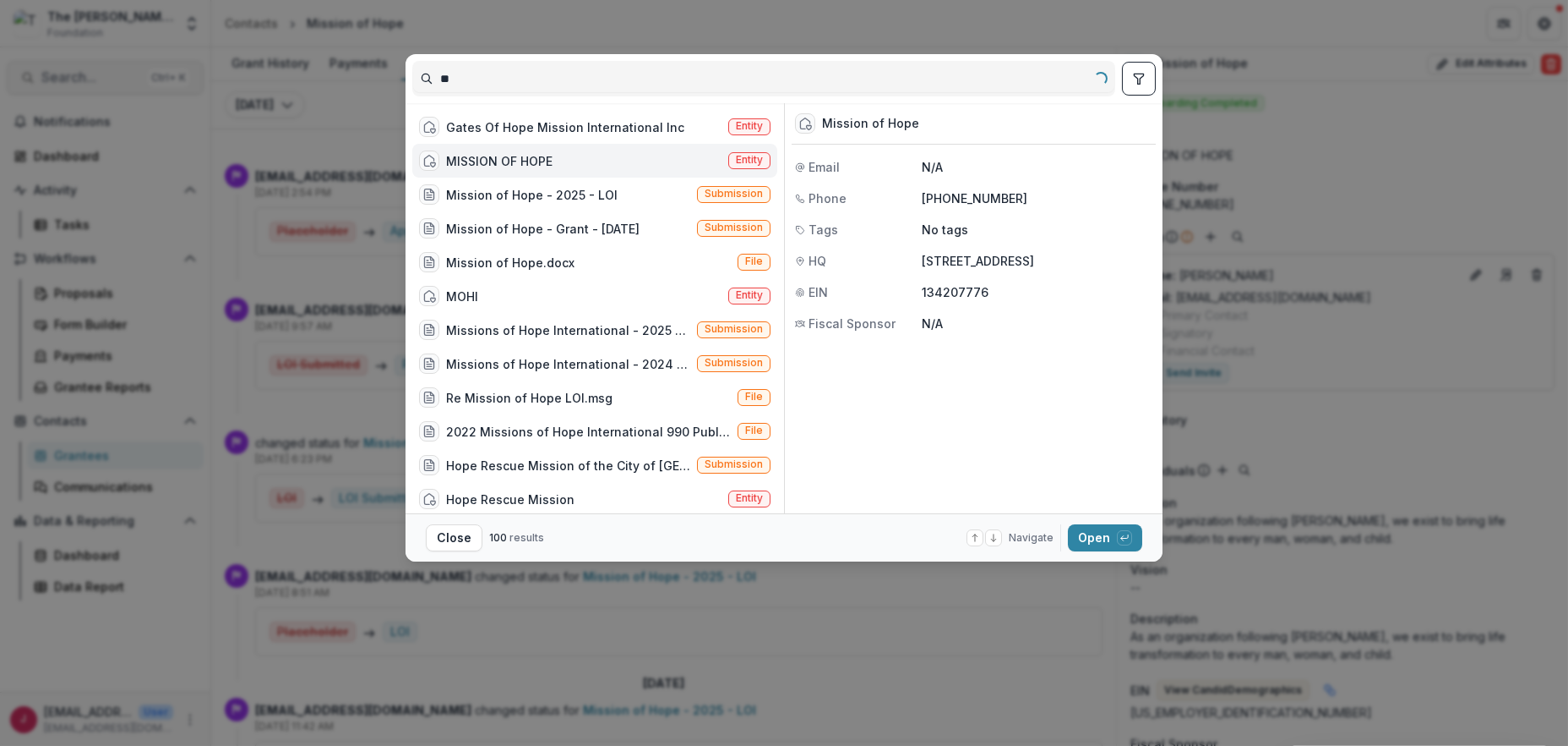
type input "*"
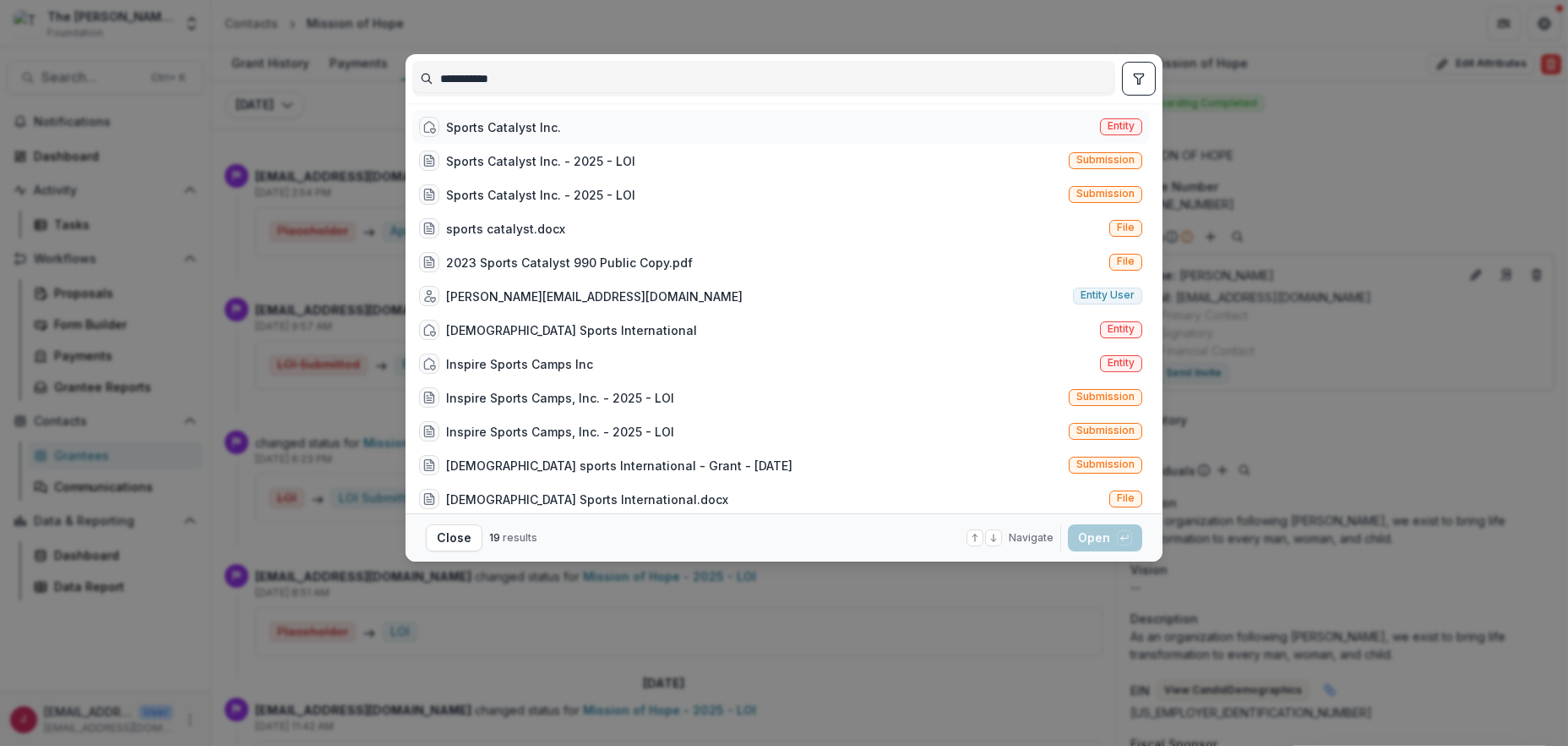
type input "**********"
click at [477, 128] on div "Sports Catalyst Inc." at bounding box center [503, 128] width 115 height 18
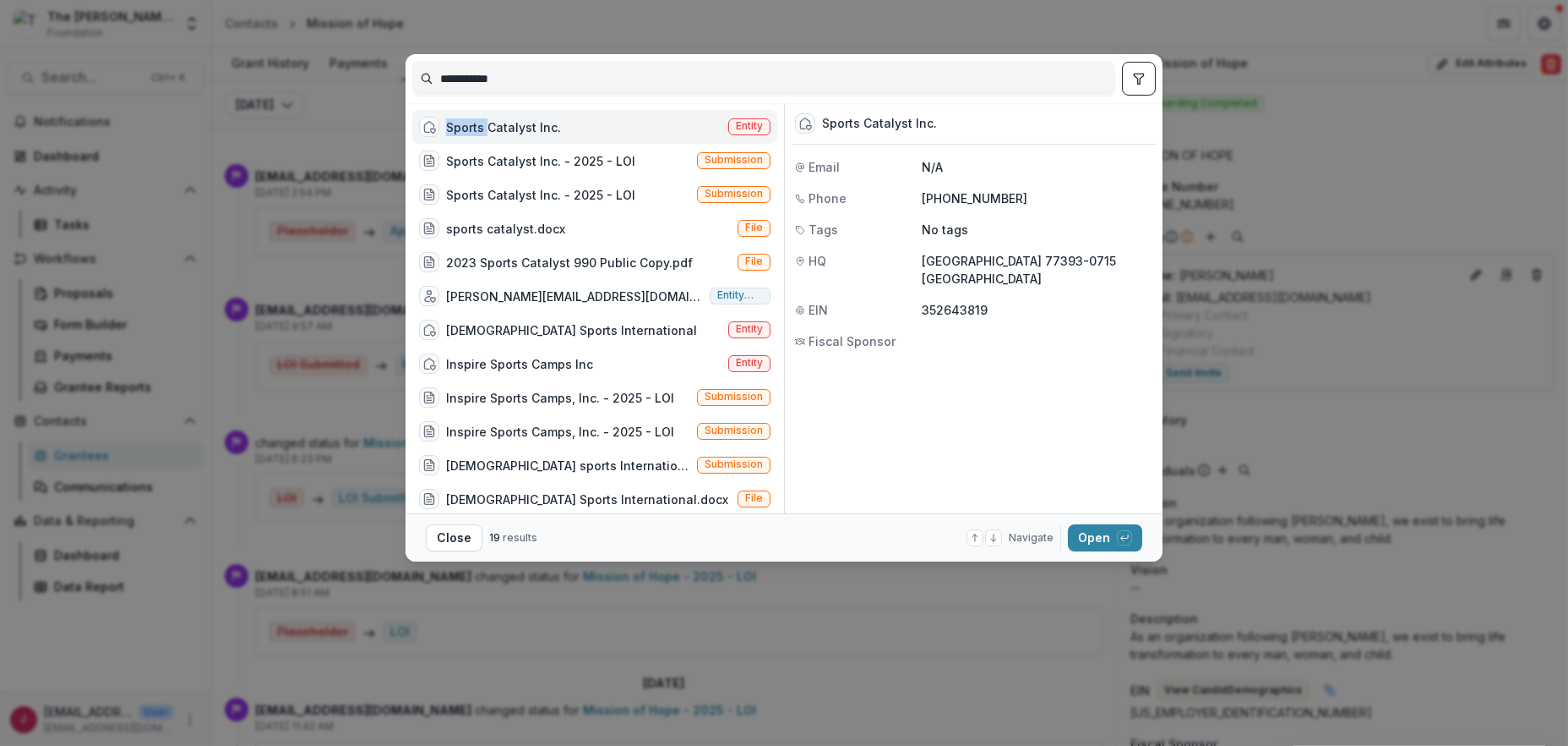
click at [477, 128] on div "Sports Catalyst Inc." at bounding box center [503, 128] width 115 height 18
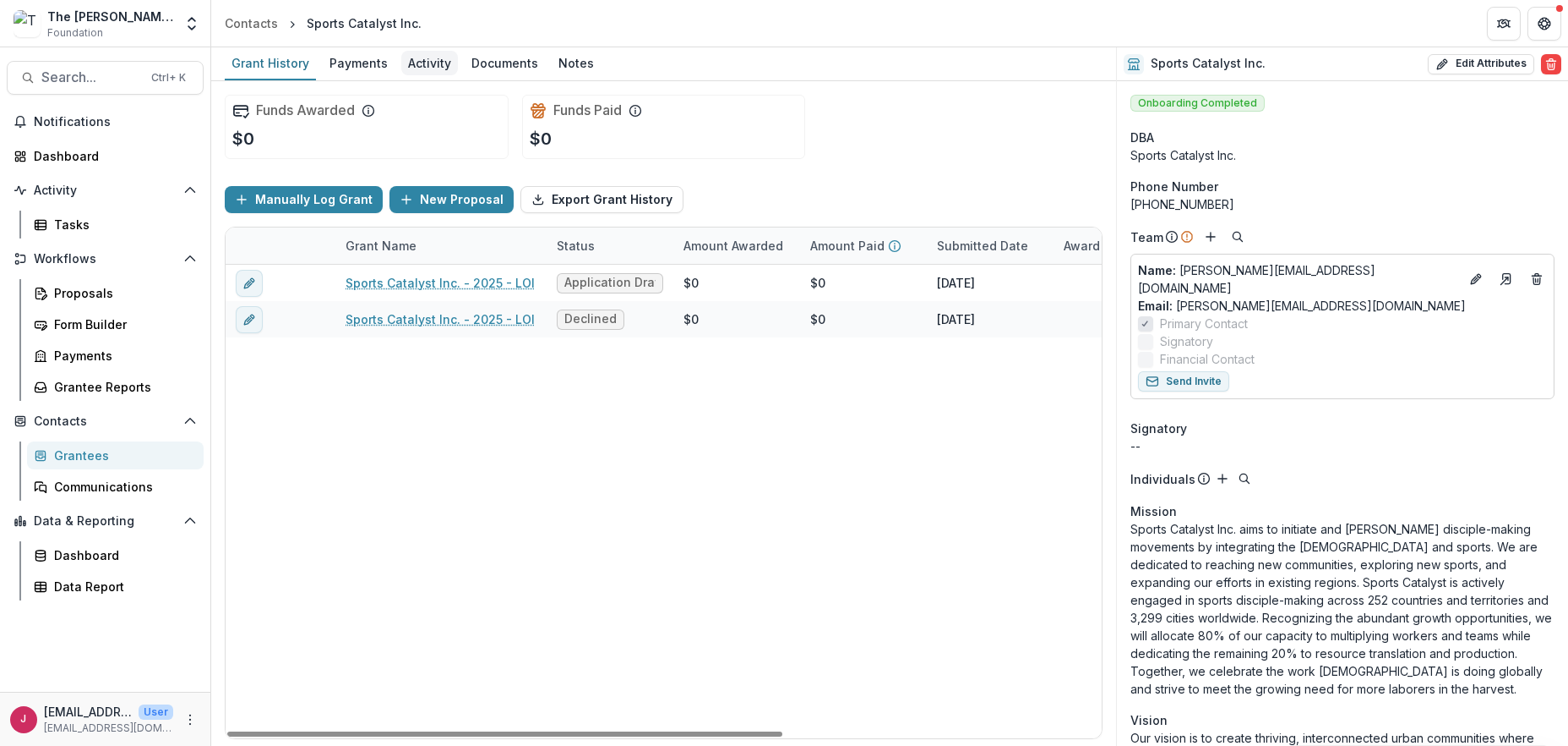
click at [424, 67] on div "Activity" at bounding box center [430, 63] width 57 height 25
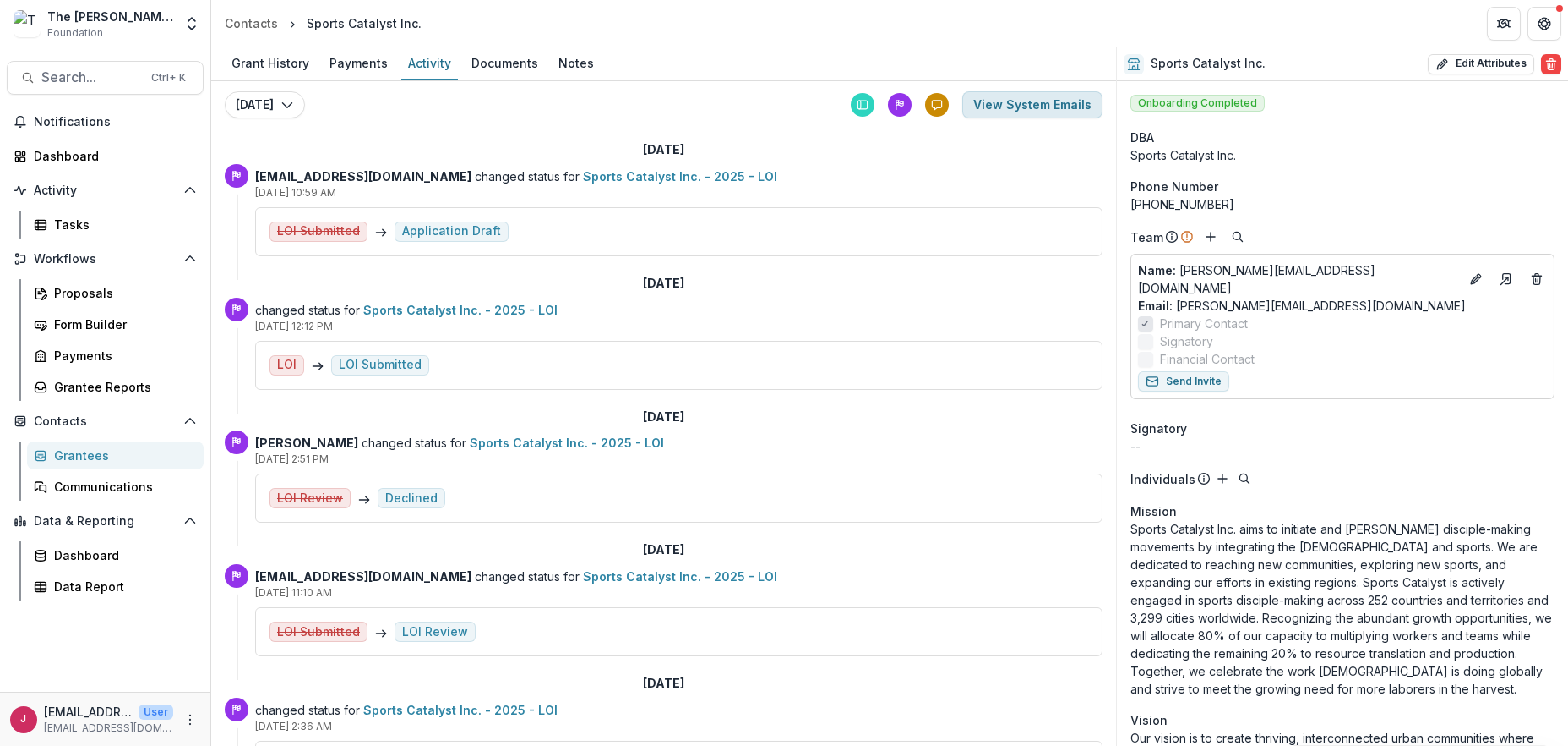
click at [1046, 110] on button "View System Emails" at bounding box center [1032, 105] width 140 height 27
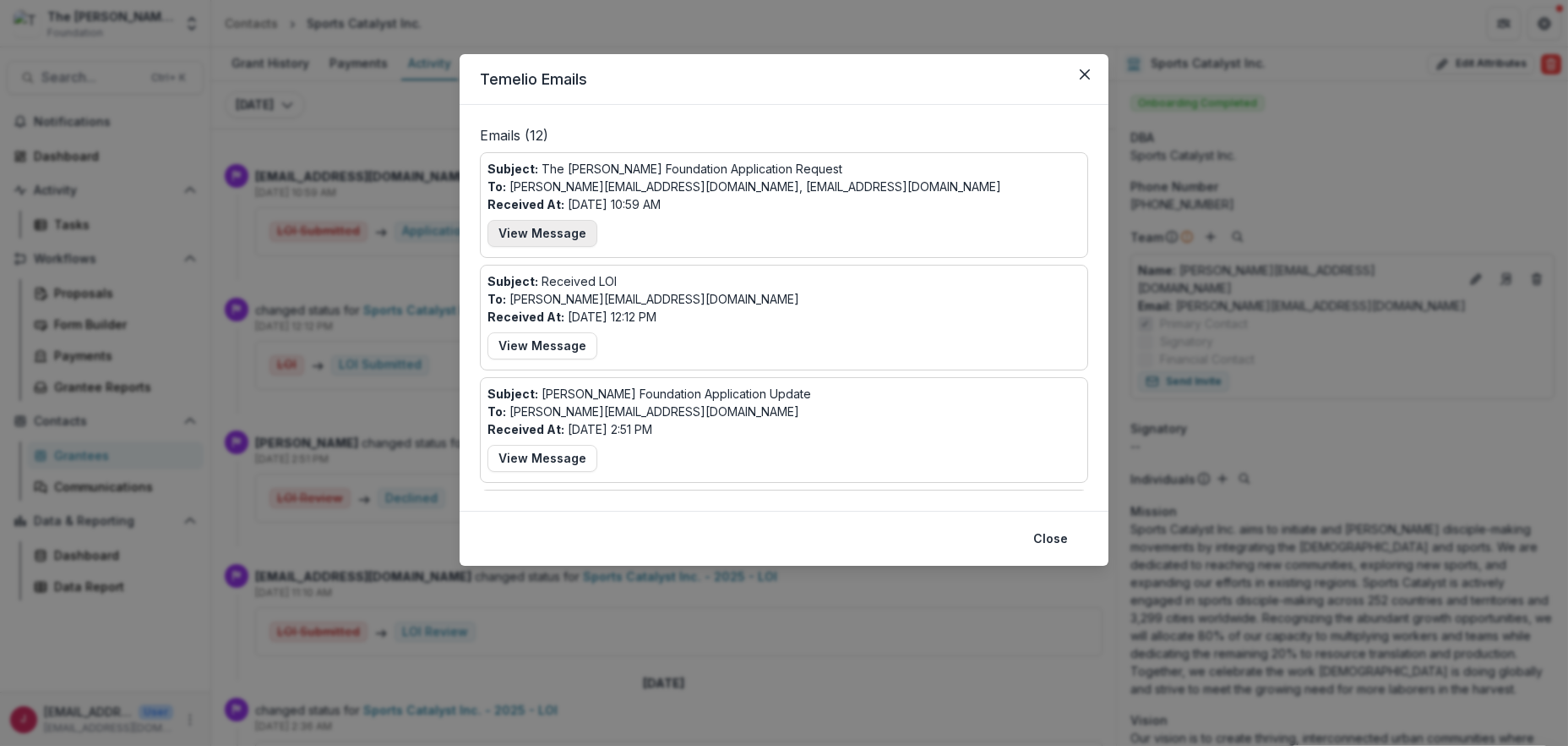
click at [546, 227] on button "View Message" at bounding box center [543, 234] width 110 height 27
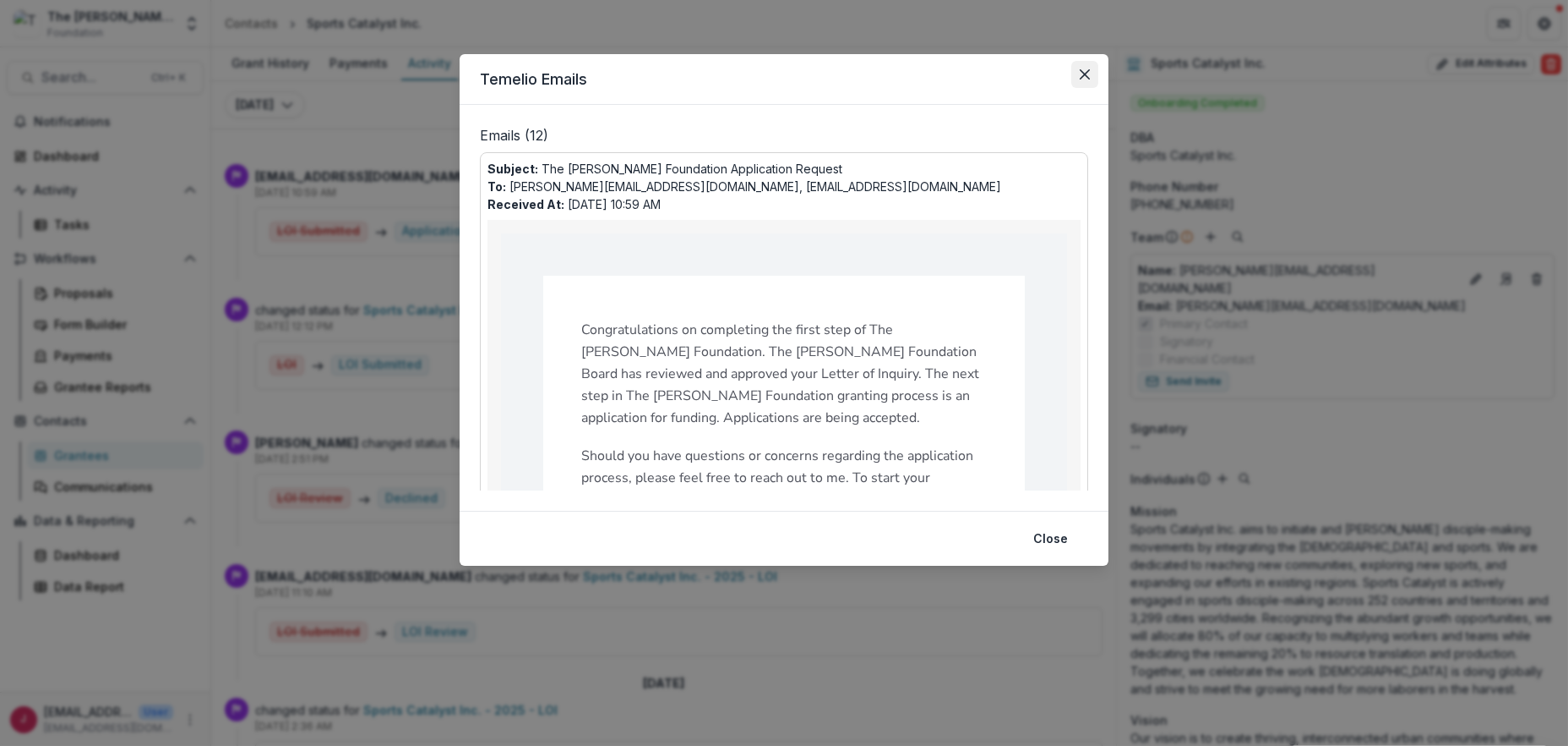
click at [1087, 67] on button "Close" at bounding box center [1085, 75] width 27 height 27
